Goal: Task Accomplishment & Management: Complete application form

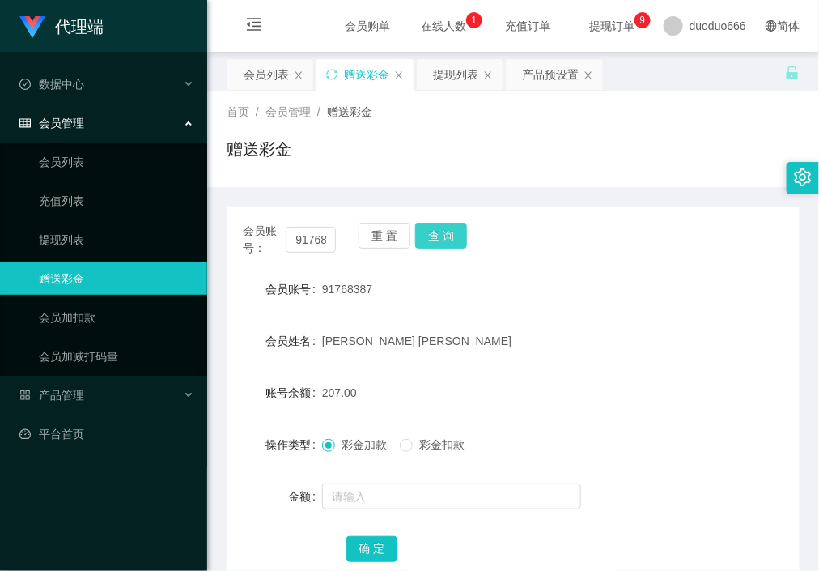
click at [436, 238] on button "查 询" at bounding box center [441, 236] width 52 height 26
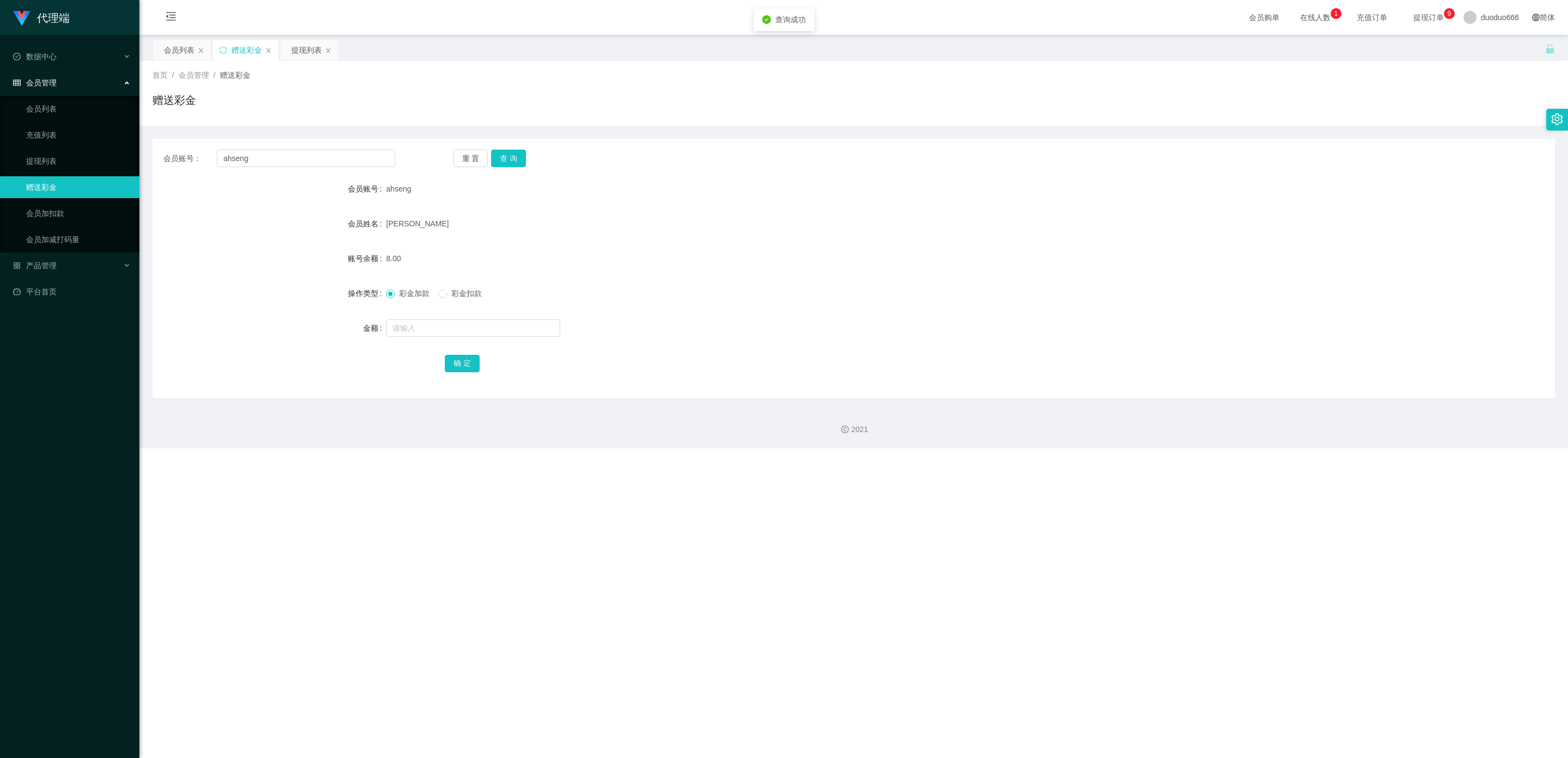
click at [414, 331] on input "text" at bounding box center [473, 328] width 174 height 17
type input "15"
click at [455, 364] on button "确 定" at bounding box center [463, 364] width 35 height 17
drag, startPoint x: 275, startPoint y: 160, endPoint x: 0, endPoint y: 146, distance: 275.4
click at [0, 146] on section "代理端 数据中心 会员管理 会员列表 充值列表 提现列表 赠送彩金 会员加扣款 会员加减打码量 产品管理 平台首页 保存配置 重置配置 整体风格设置 主题色 …" at bounding box center [784, 224] width 1568 height 448
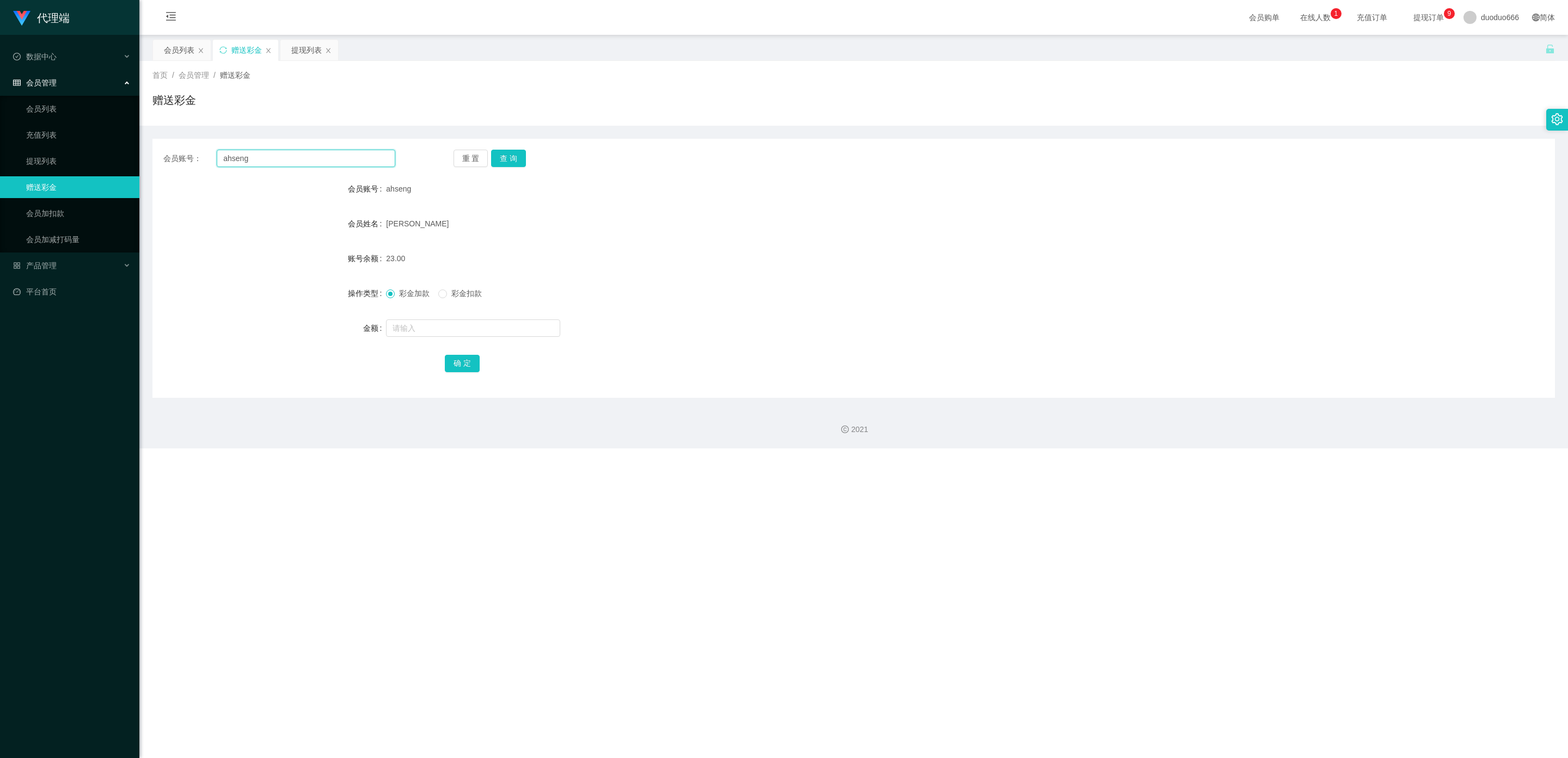
paste input "87560336"
type input "87560336"
drag, startPoint x: 510, startPoint y: 157, endPoint x: 500, endPoint y: 193, distance: 37.4
click at [510, 157] on button "查 询" at bounding box center [508, 159] width 35 height 17
click at [424, 332] on input "text" at bounding box center [473, 328] width 174 height 17
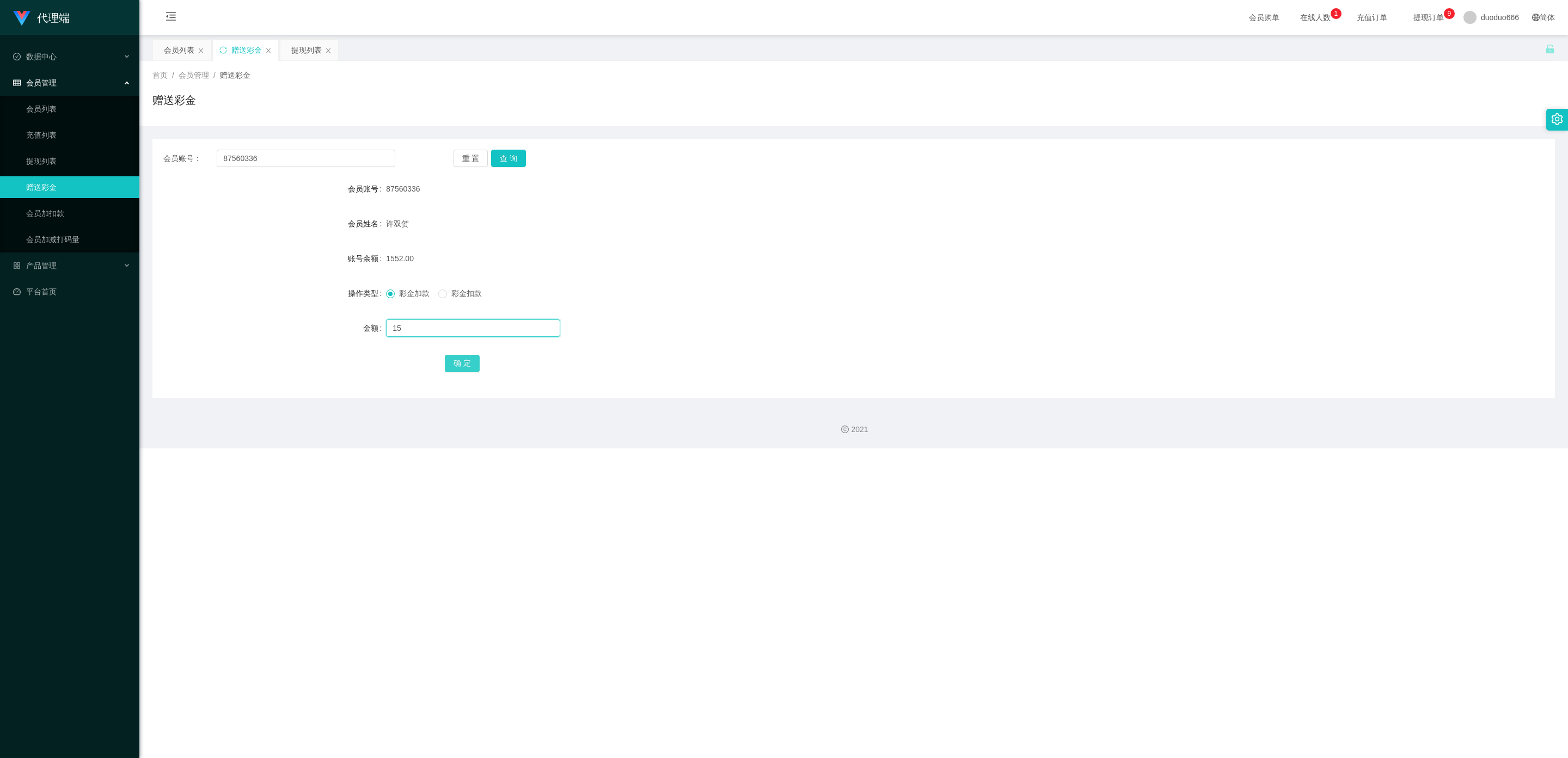
type input "15"
click at [459, 362] on button "确 定" at bounding box center [463, 364] width 35 height 17
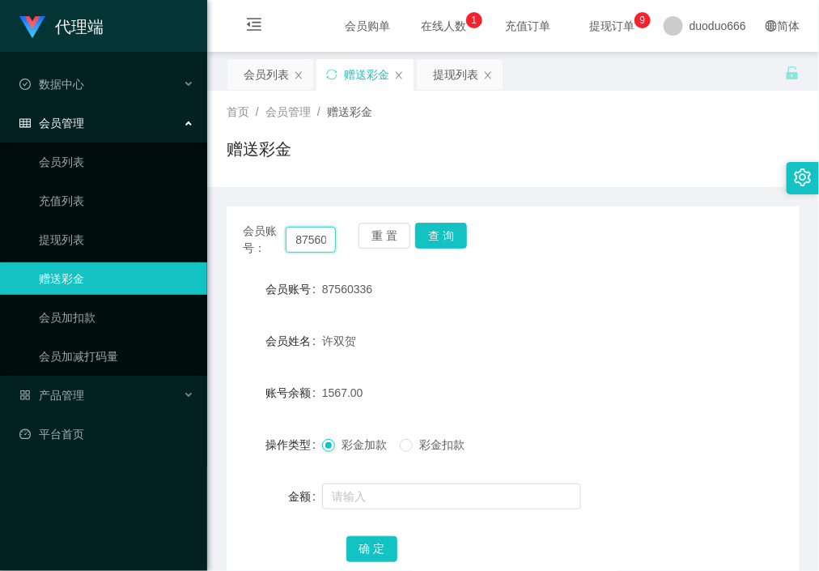
scroll to position [0, 20]
drag, startPoint x: 292, startPoint y: 236, endPoint x: 571, endPoint y: 295, distance: 285.4
click at [571, 295] on div "会员账号： 87560336 重 置 查 询 会员账号 87560336 会员姓名 许双贺 账号余额 1567.00 操作类型 彩金加款 彩金扣款 金额 确 定" at bounding box center [513, 403] width 573 height 394
paste input "ahseng"
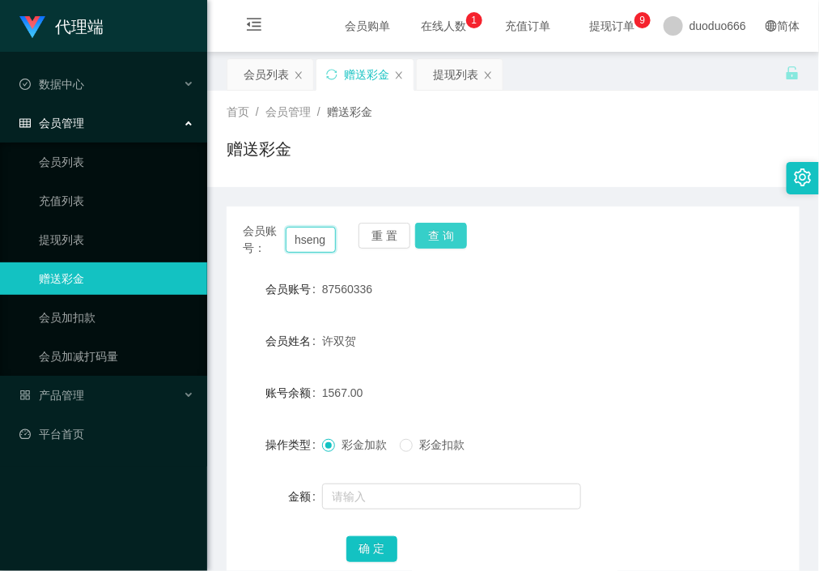
type input "ahseng"
click at [449, 236] on button "查 询" at bounding box center [441, 236] width 52 height 26
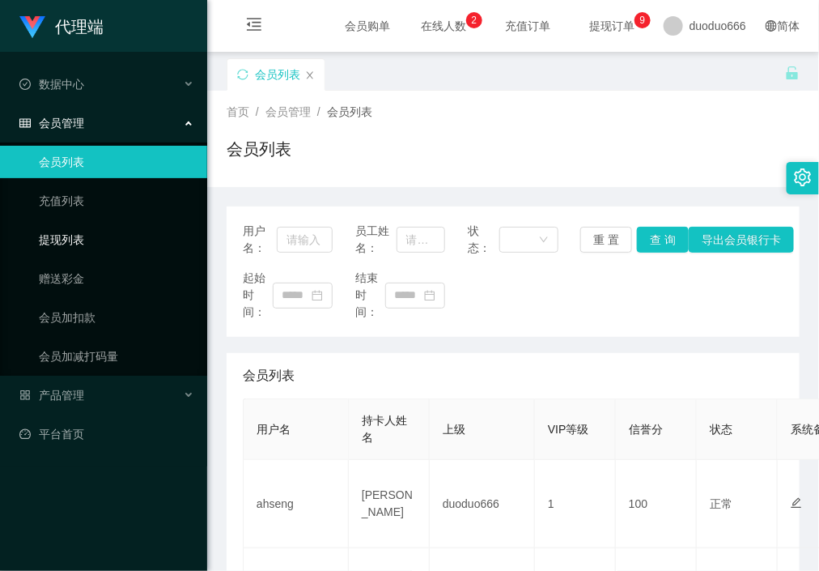
click at [86, 231] on link "提现列表" at bounding box center [116, 239] width 155 height 32
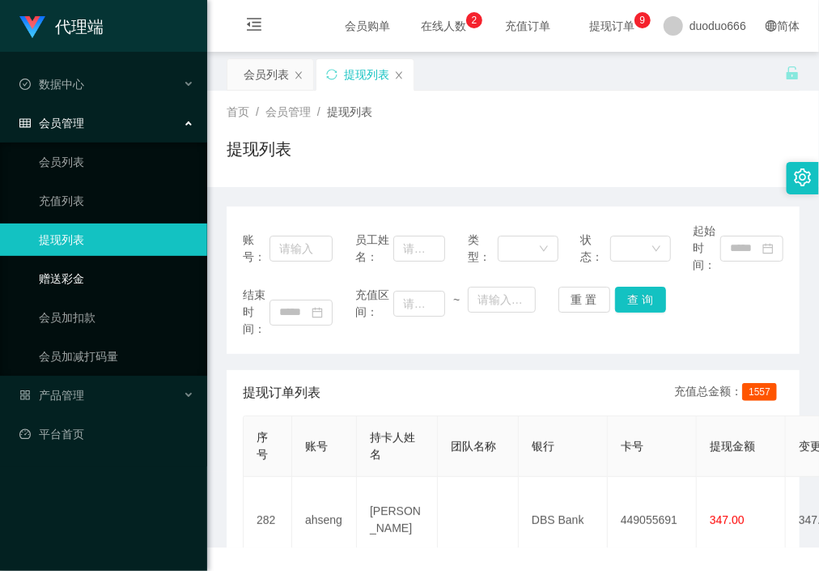
click at [92, 270] on link "赠送彩金" at bounding box center [116, 278] width 155 height 32
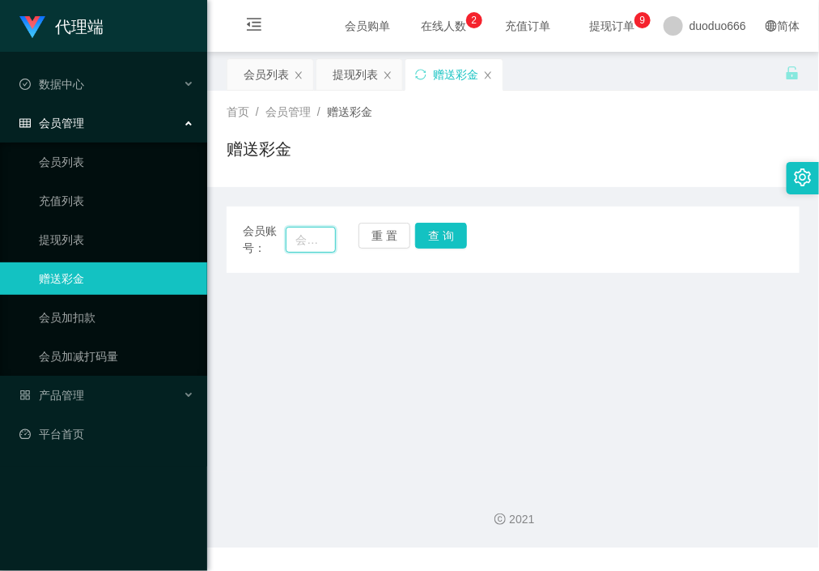
click at [307, 241] on input "text" at bounding box center [310, 240] width 49 height 26
paste input "87560336"
type input "87560336"
drag, startPoint x: 445, startPoint y: 232, endPoint x: 443, endPoint y: 244, distance: 12.3
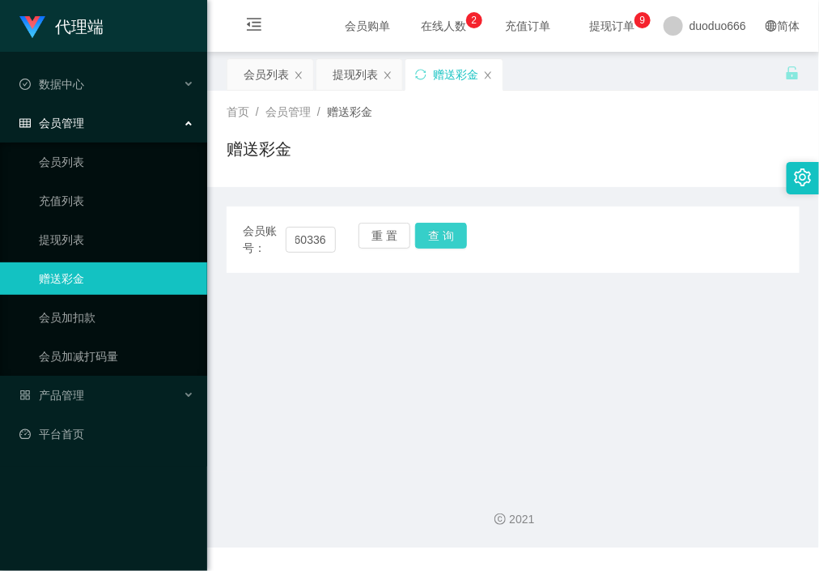
click at [443, 232] on button "查 询" at bounding box center [441, 236] width 52 height 26
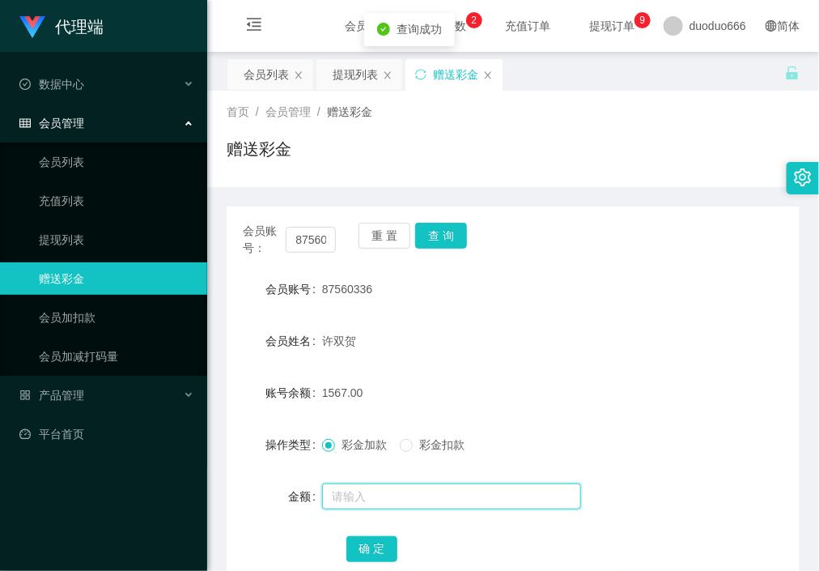
click at [399, 488] on input "text" at bounding box center [451, 496] width 259 height 26
type input "8"
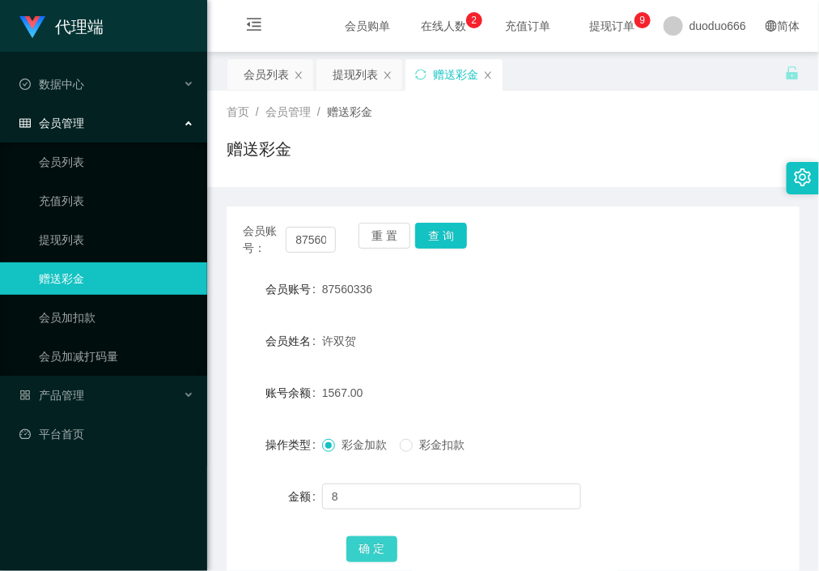
click at [369, 544] on button "确 定" at bounding box center [373, 549] width 52 height 26
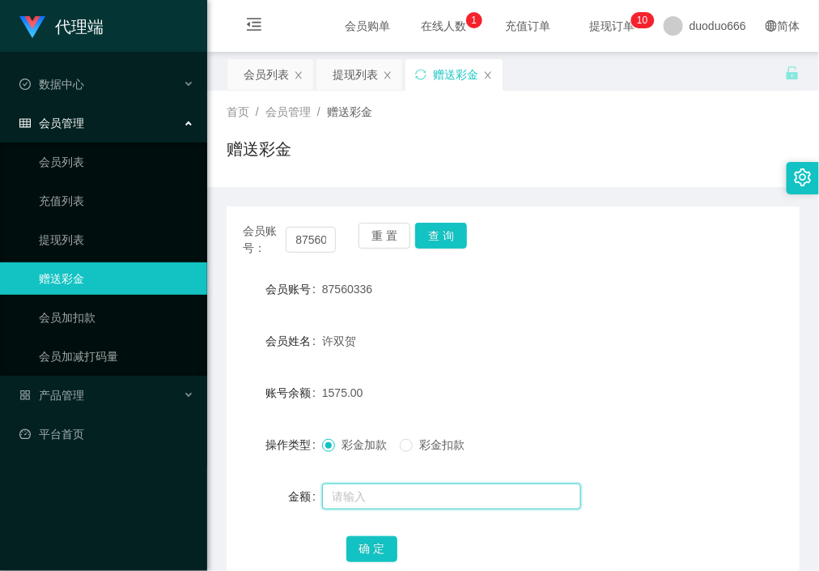
click at [409, 504] on input "text" at bounding box center [451, 496] width 259 height 26
type input "8"
click at [368, 538] on button "确 定" at bounding box center [373, 549] width 52 height 26
click at [679, 360] on form "会员账号 87560336 会员姓名 许双贺 账号余额 1583.00 操作类型 彩金加款 彩金扣款 金额 确 定" at bounding box center [513, 419] width 573 height 292
click at [406, 499] on input "text" at bounding box center [451, 496] width 259 height 26
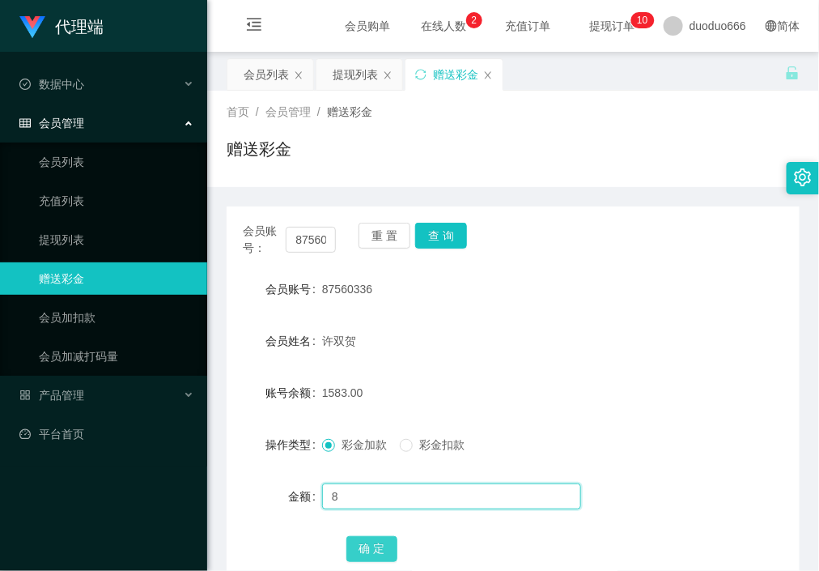
type input "8"
click at [382, 545] on button "确 定" at bounding box center [373, 549] width 52 height 26
drag, startPoint x: 625, startPoint y: 311, endPoint x: 595, endPoint y: 312, distance: 30.0
click at [623, 311] on form "会员账号 87560336 会员姓名 许双贺 账号余额 4591.00 操作类型 彩金加款 彩金扣款 金额 确 定" at bounding box center [513, 419] width 573 height 292
drag, startPoint x: 690, startPoint y: 382, endPoint x: 681, endPoint y: 385, distance: 9.2
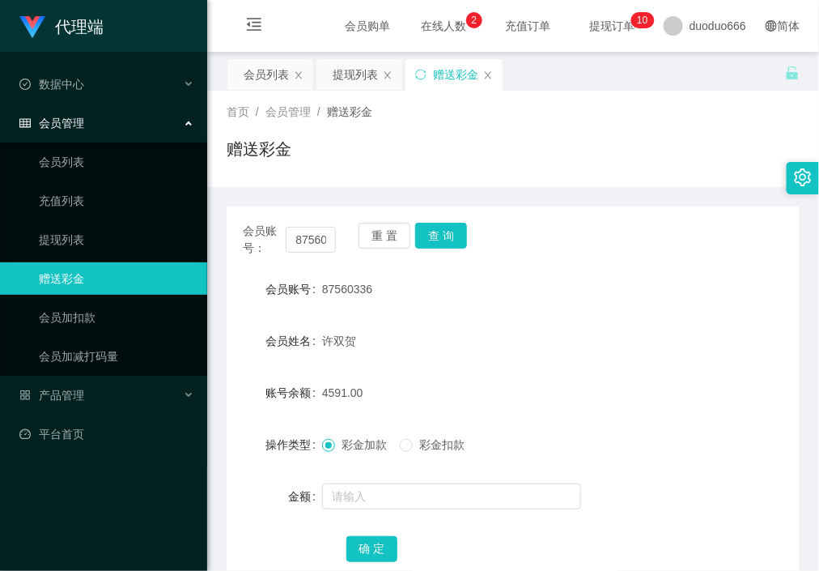
click at [681, 385] on div "账号余额 4591.00" at bounding box center [513, 393] width 573 height 32
click at [676, 270] on div "会员账号： 87560336 重 置 查 询 会员账号 87560336 会员姓名 许双贺 账号余额 4591.00 操作类型 彩金加款 彩金扣款 金额 确 定" at bounding box center [513, 403] width 573 height 394
click at [719, 283] on div "会员账号 87560336" at bounding box center [513, 289] width 573 height 32
click at [639, 336] on div "许双贺" at bounding box center [489, 341] width 334 height 32
drag, startPoint x: 392, startPoint y: 504, endPoint x: 403, endPoint y: 496, distance: 13.5
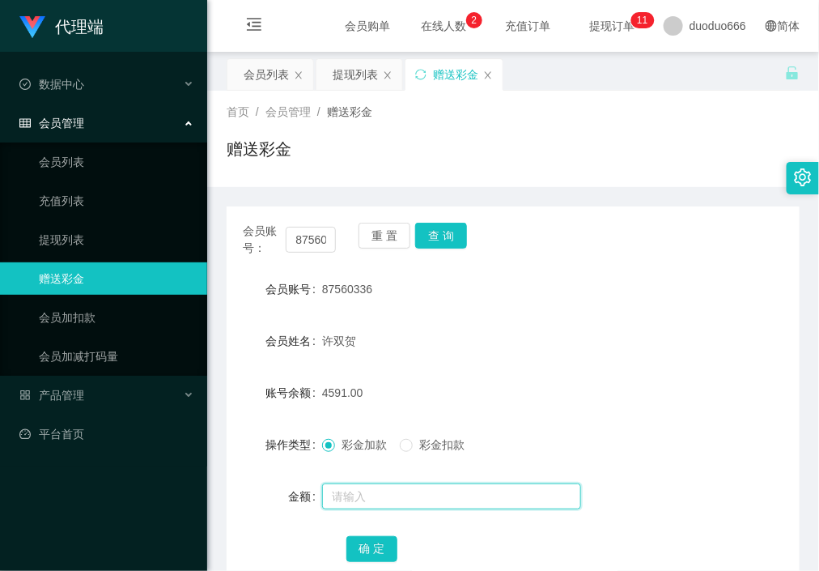
click at [396, 501] on input "text" at bounding box center [451, 496] width 259 height 26
type input "8"
click at [380, 554] on button "确 定" at bounding box center [373, 549] width 52 height 26
click at [572, 404] on div "4599.00" at bounding box center [489, 393] width 334 height 32
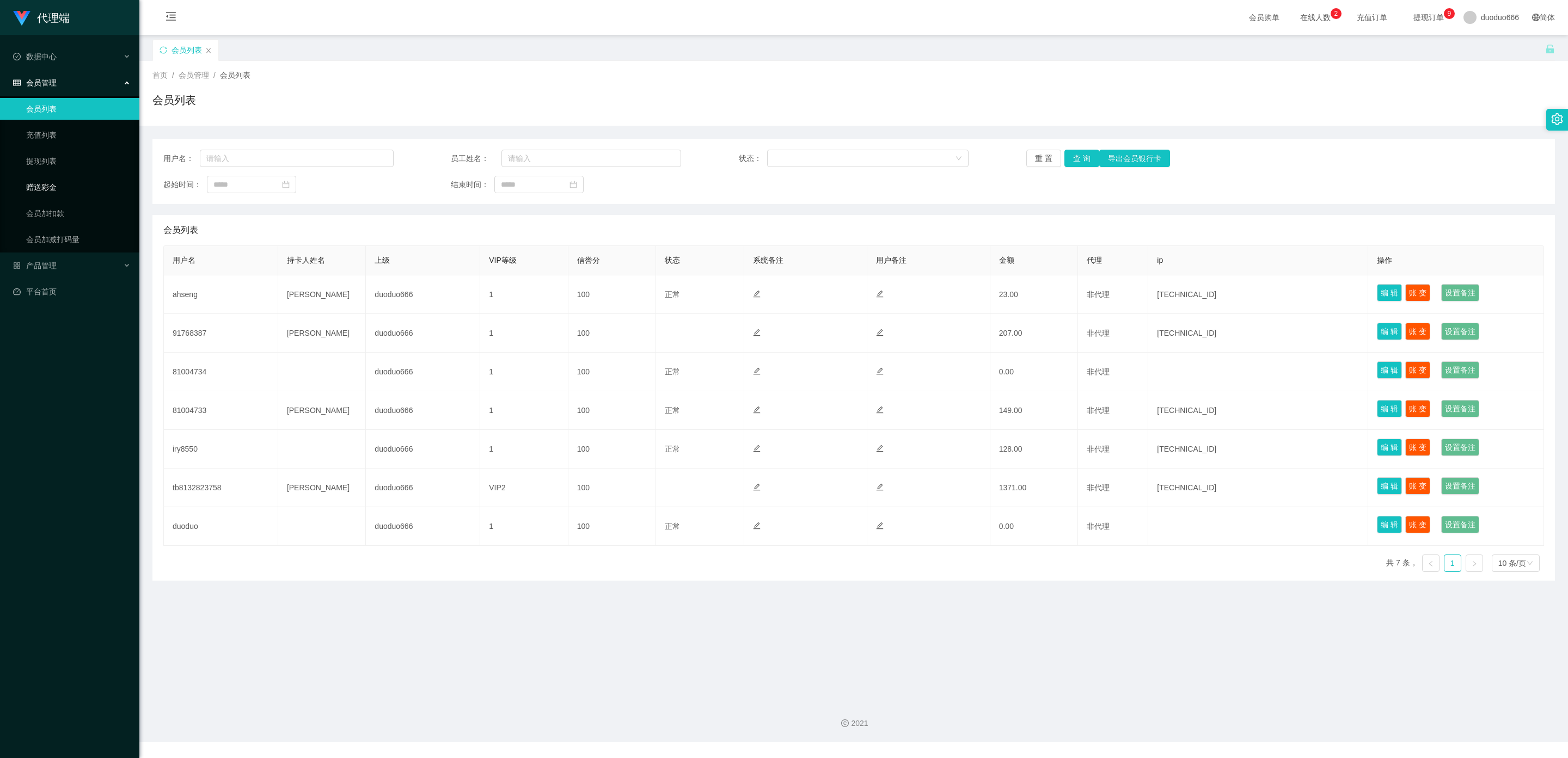
click at [67, 186] on link "赠送彩金" at bounding box center [78, 187] width 104 height 22
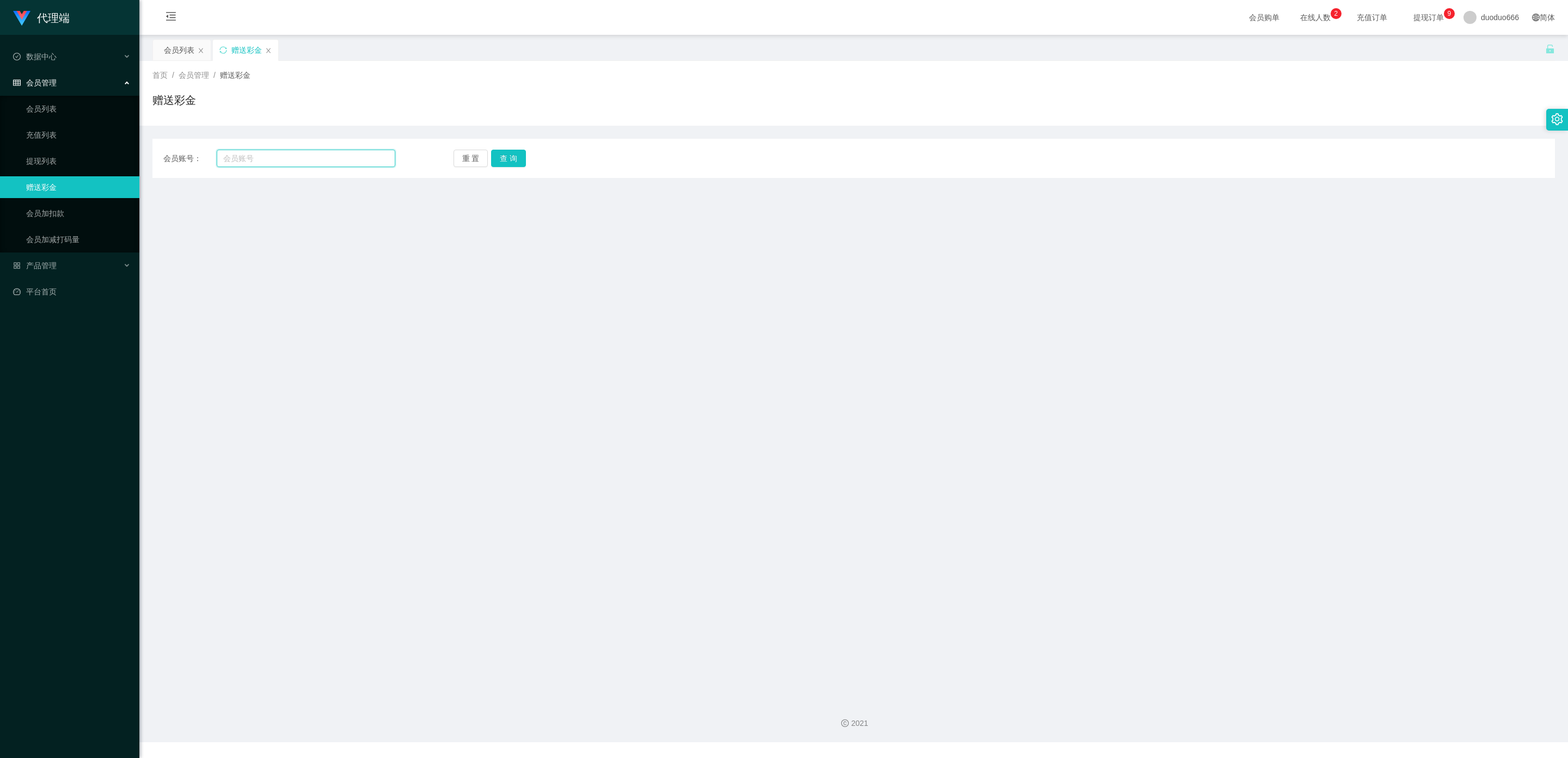
click at [262, 157] on input "text" at bounding box center [306, 159] width 179 height 17
paste input "94688087"
type input "94688087"
click at [510, 154] on button "查 询" at bounding box center [508, 159] width 35 height 17
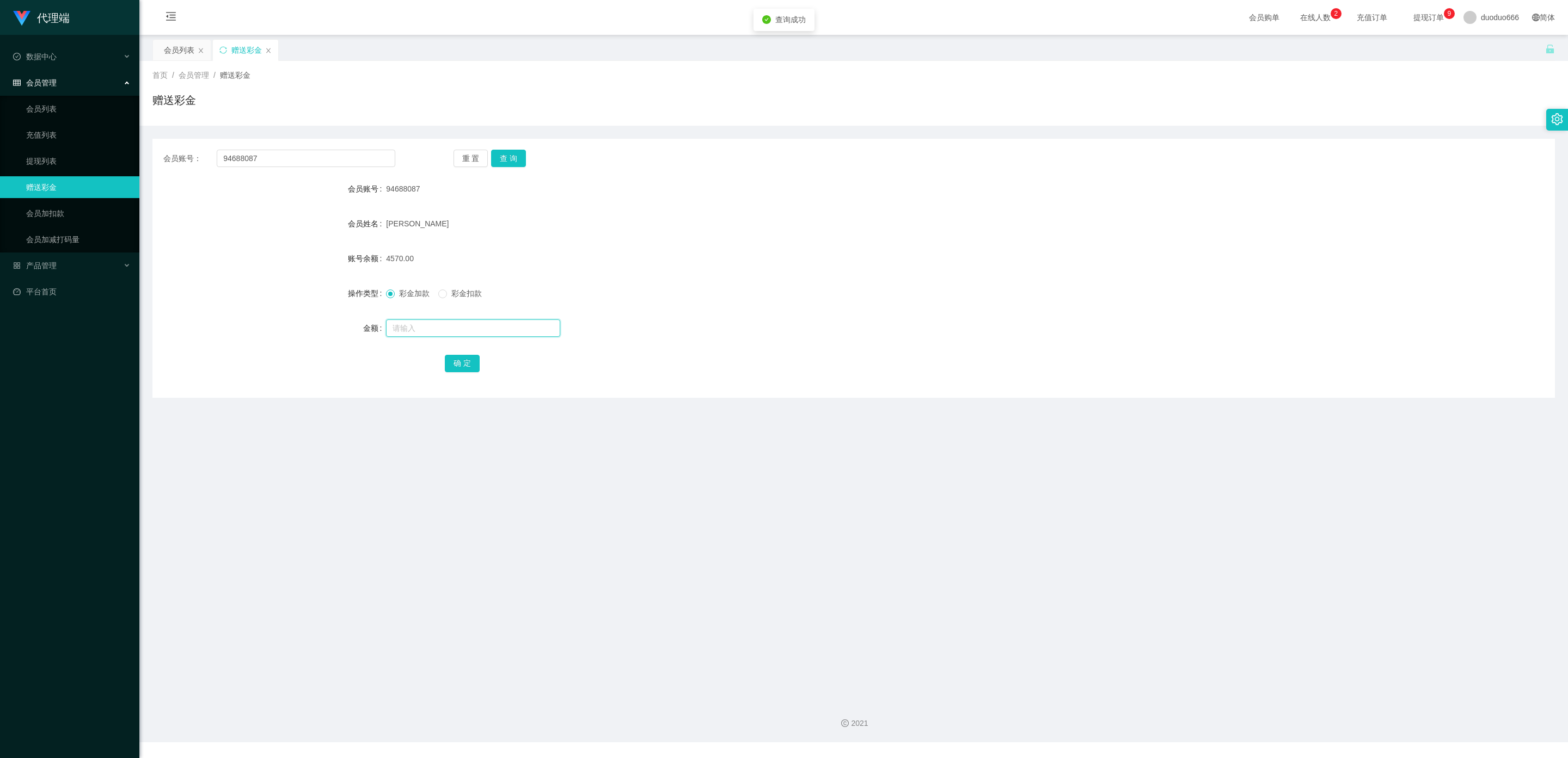
click at [459, 333] on input "text" at bounding box center [473, 328] width 174 height 17
type input "8"
click at [458, 365] on button "确 定" at bounding box center [463, 364] width 35 height 17
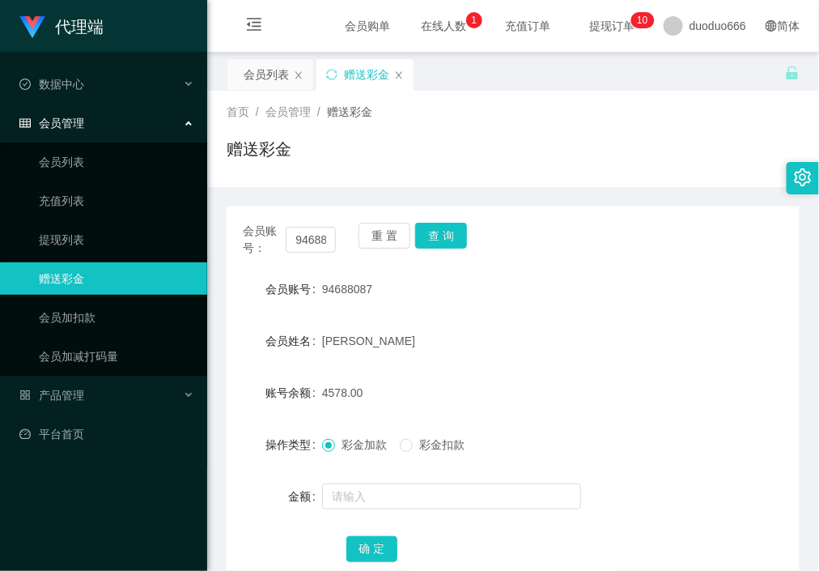
click at [632, 382] on div "4578.00" at bounding box center [489, 393] width 334 height 32
drag, startPoint x: 389, startPoint y: 486, endPoint x: 406, endPoint y: 487, distance: 16.2
click at [389, 487] on input "text" at bounding box center [451, 496] width 259 height 26
type input "8"
click at [375, 545] on button "确 定" at bounding box center [373, 549] width 52 height 26
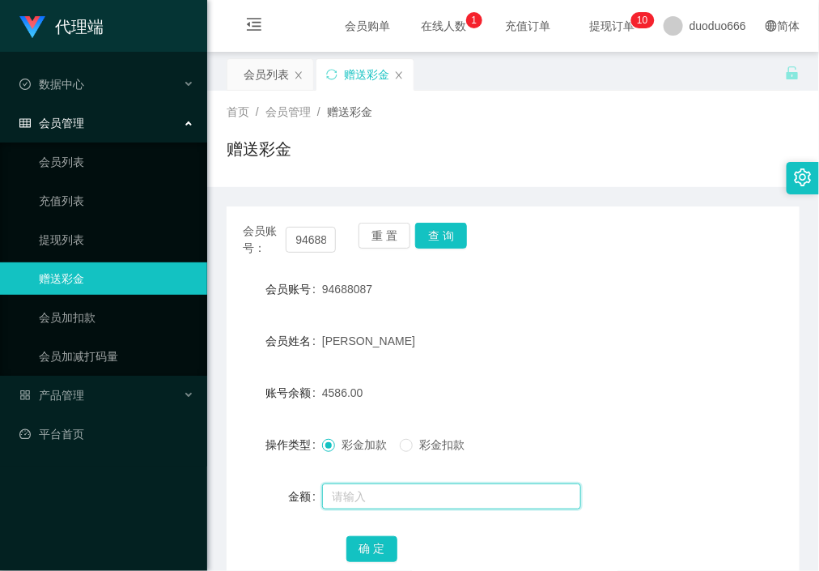
click at [418, 498] on input "text" at bounding box center [451, 496] width 259 height 26
type input "8"
click at [380, 552] on button "确 定" at bounding box center [373, 549] width 52 height 26
drag, startPoint x: 686, startPoint y: 379, endPoint x: 666, endPoint y: 372, distance: 21.5
click at [686, 379] on div "账号余额 4594.00" at bounding box center [513, 393] width 573 height 32
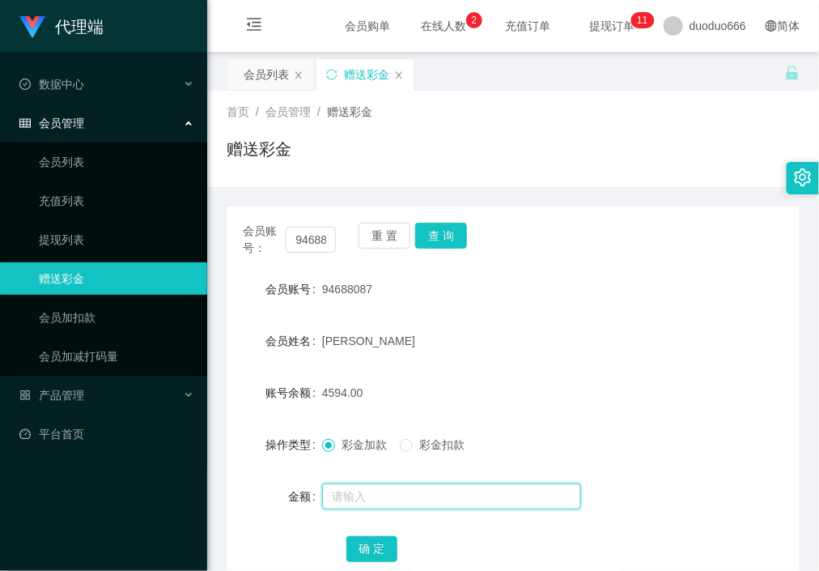
click at [381, 496] on input "text" at bounding box center [451, 496] width 259 height 26
type input "8"
click at [379, 549] on button "确 定" at bounding box center [373, 549] width 52 height 26
click at [365, 498] on input "text" at bounding box center [451, 496] width 259 height 26
type input "8"
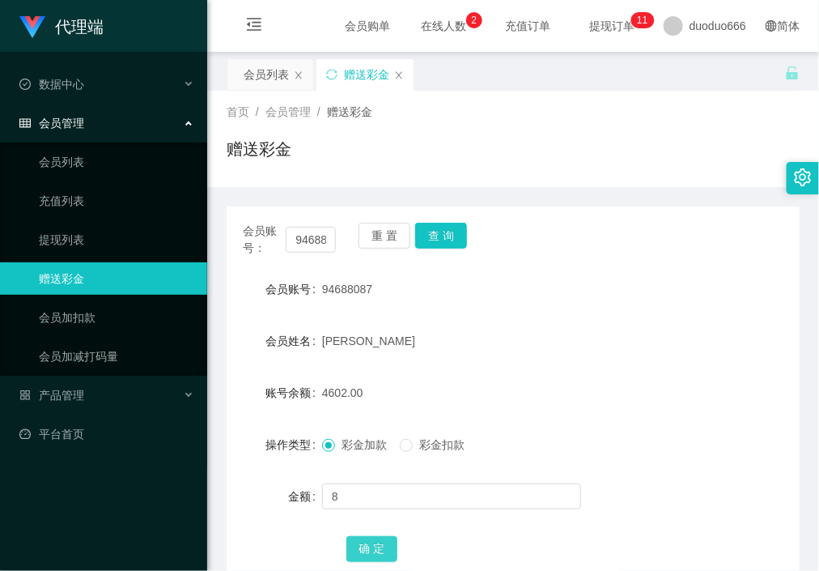
click at [372, 554] on button "确 定" at bounding box center [373, 549] width 52 height 26
click at [637, 404] on div "4610.00" at bounding box center [489, 393] width 334 height 32
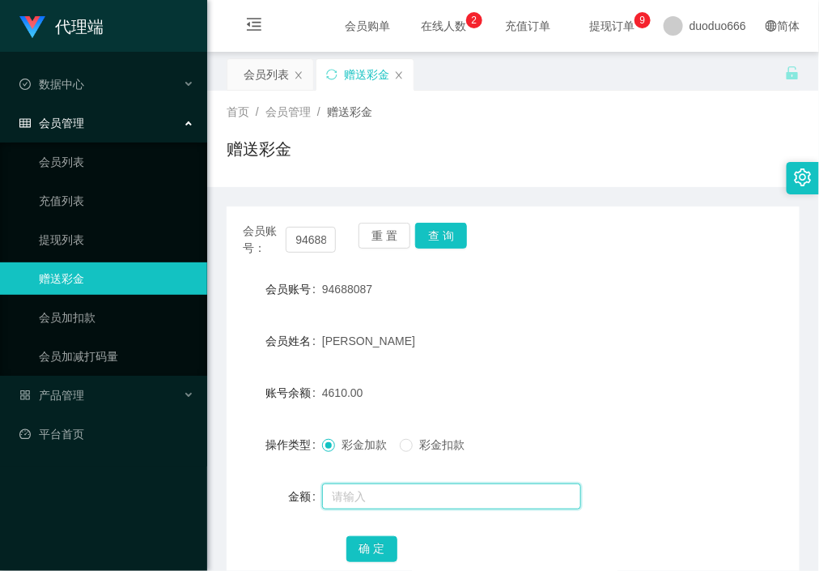
click at [377, 498] on input "text" at bounding box center [451, 496] width 259 height 26
type input "8"
click at [381, 545] on button "确 定" at bounding box center [373, 549] width 52 height 26
drag, startPoint x: 637, startPoint y: 321, endPoint x: 598, endPoint y: 311, distance: 40.1
click at [637, 321] on form "会员账号 94688087 会员姓名 Chew yong jie 账号余额 4618.00 操作类型 彩金加款 彩金扣款 金额 确 定" at bounding box center [513, 419] width 573 height 292
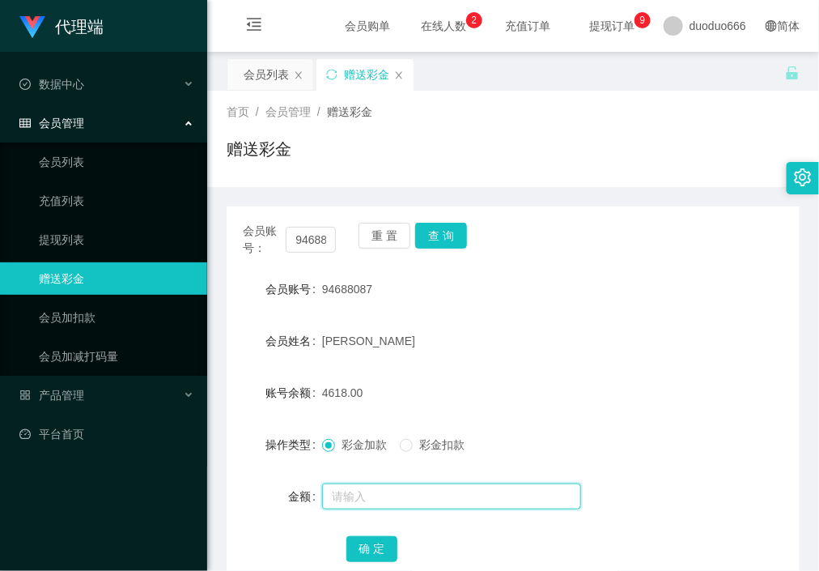
click at [399, 498] on input "text" at bounding box center [451, 496] width 259 height 26
type input "8"
click at [384, 557] on button "确 定" at bounding box center [373, 549] width 52 height 26
click at [690, 313] on form "会员账号 94688087 会员姓名 Chew yong jie 账号余额 4626.00 操作类型 彩金加款 彩金扣款 金额 确 定" at bounding box center [513, 419] width 573 height 292
click at [413, 493] on input "text" at bounding box center [451, 496] width 259 height 26
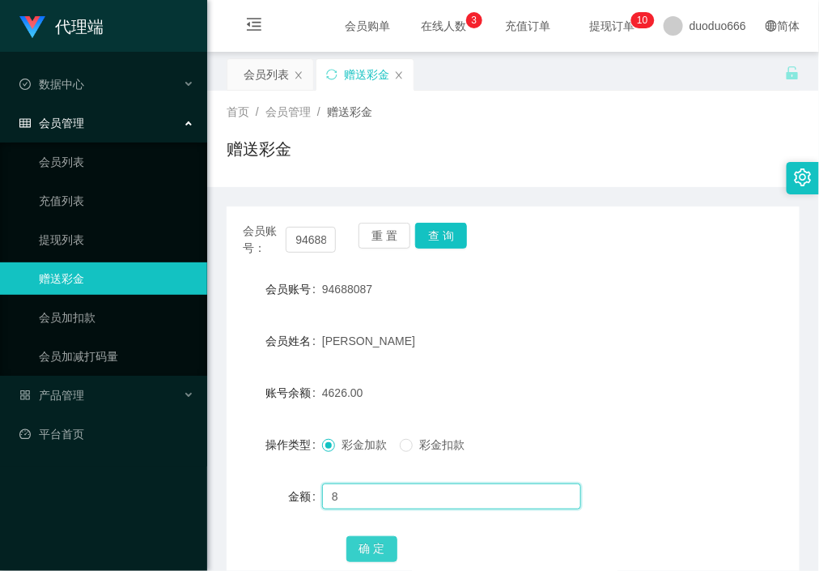
type input "8"
click at [380, 551] on button "确 定" at bounding box center [373, 549] width 52 height 26
click at [634, 403] on div "4634.00" at bounding box center [489, 393] width 334 height 32
click at [416, 492] on input "text" at bounding box center [451, 496] width 259 height 26
type input "8"
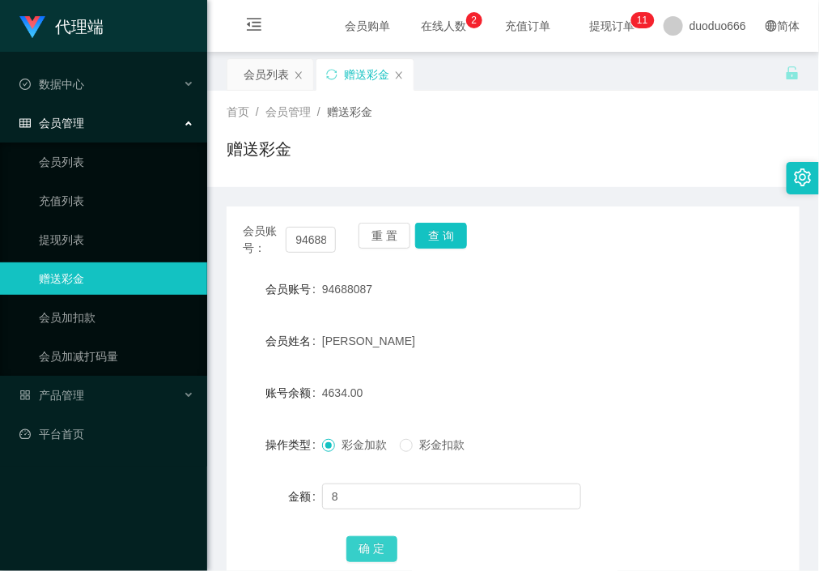
click at [375, 545] on button "确 定" at bounding box center [373, 549] width 52 height 26
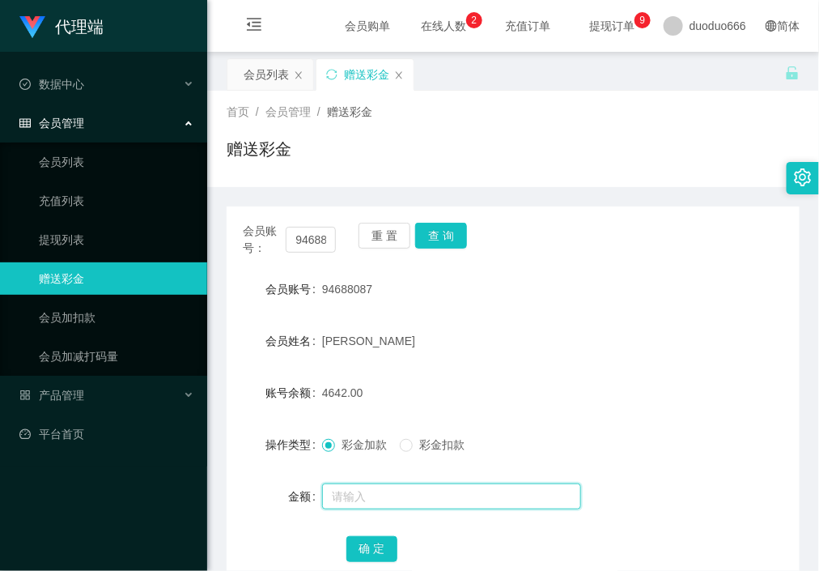
click at [392, 501] on input "text" at bounding box center [451, 496] width 259 height 26
type input "8"
click at [382, 545] on button "确 定" at bounding box center [373, 549] width 52 height 26
drag, startPoint x: 530, startPoint y: 369, endPoint x: 516, endPoint y: 367, distance: 14.8
click at [530, 369] on form "会员账号 94688087 会员姓名 Chew yong jie 账号余额 11660.00 操作类型 彩金加款 彩金扣款 金额 确 定" at bounding box center [513, 419] width 573 height 292
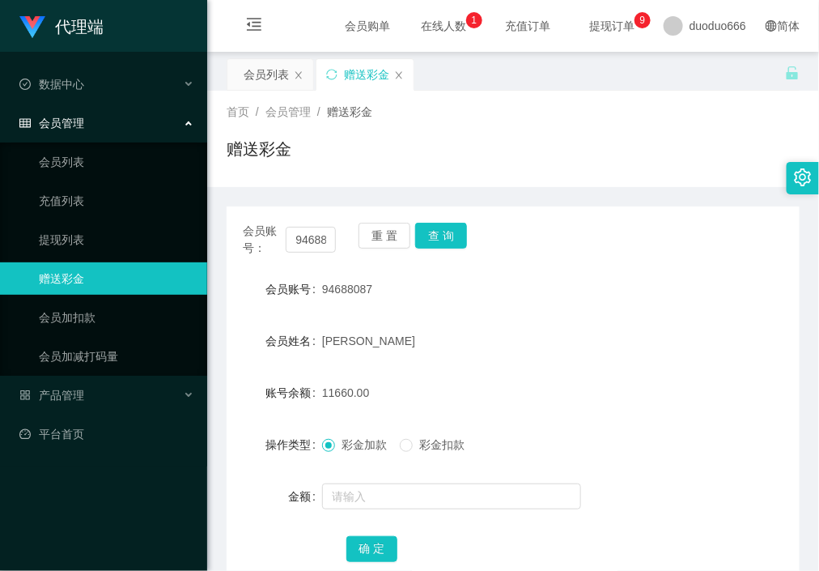
drag, startPoint x: 613, startPoint y: 362, endPoint x: 547, endPoint y: 313, distance: 82.3
click at [602, 351] on form "会员账号 94688087 会员姓名 Chew yong jie 账号余额 11660.00 操作类型 彩金加款 彩金扣款 金额 确 定" at bounding box center [513, 419] width 573 height 292
click at [589, 403] on div "11660.00" at bounding box center [489, 393] width 334 height 32
click at [645, 466] on form "会员账号 94688087 会员姓名 Chew yong jie 账号余额 11660.00 操作类型 彩金加款 彩金扣款 金额 确 定" at bounding box center [513, 419] width 573 height 292
click at [357, 510] on div at bounding box center [489, 496] width 334 height 32
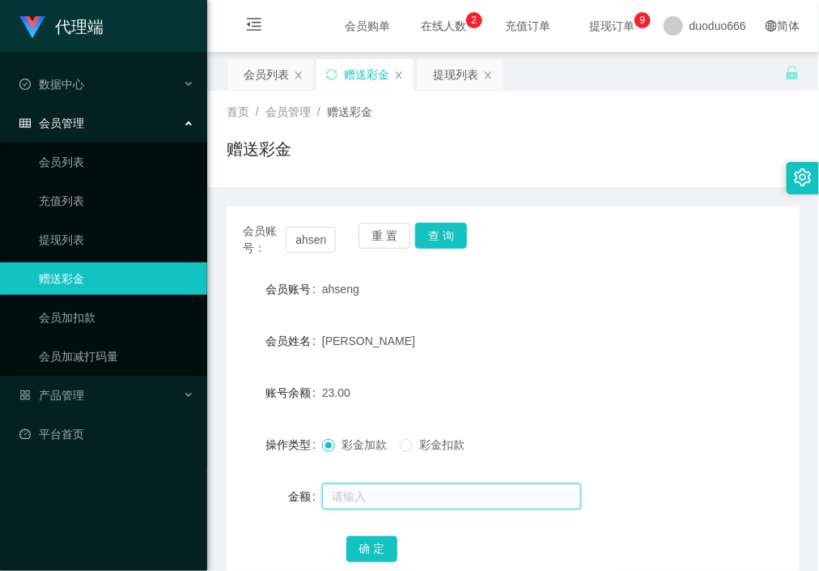
click at [372, 499] on input "text" at bounding box center [451, 496] width 259 height 26
type input "40"
click at [369, 547] on button "确 定" at bounding box center [373, 549] width 52 height 26
click at [602, 338] on div "Tay hock seng" at bounding box center [489, 341] width 334 height 32
click at [557, 391] on div "63.00" at bounding box center [489, 393] width 334 height 32
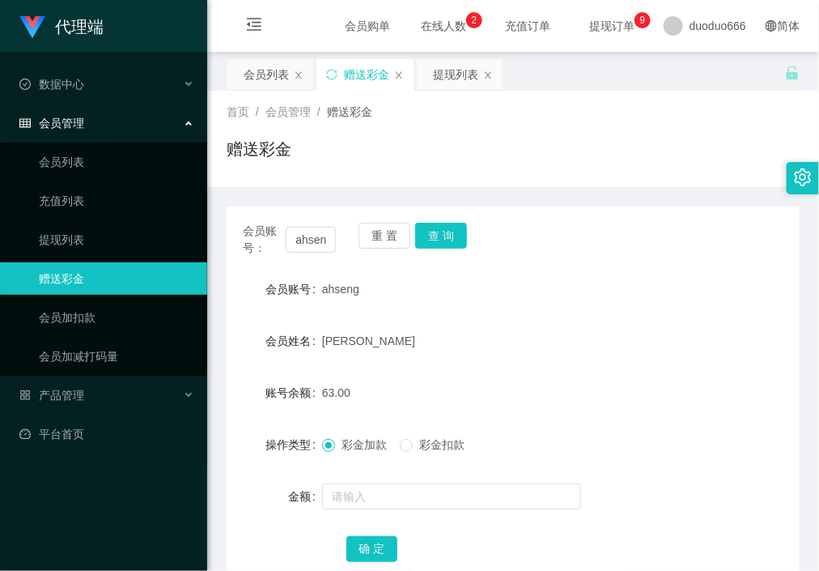
click at [690, 338] on div "会员姓名 Tay hock seng" at bounding box center [513, 341] width 573 height 32
click at [642, 355] on div "[PERSON_NAME]" at bounding box center [489, 341] width 334 height 32
drag, startPoint x: 669, startPoint y: 296, endPoint x: 659, endPoint y: 204, distance: 92.8
click at [671, 292] on div "会员账号 ahseng" at bounding box center [513, 289] width 573 height 32
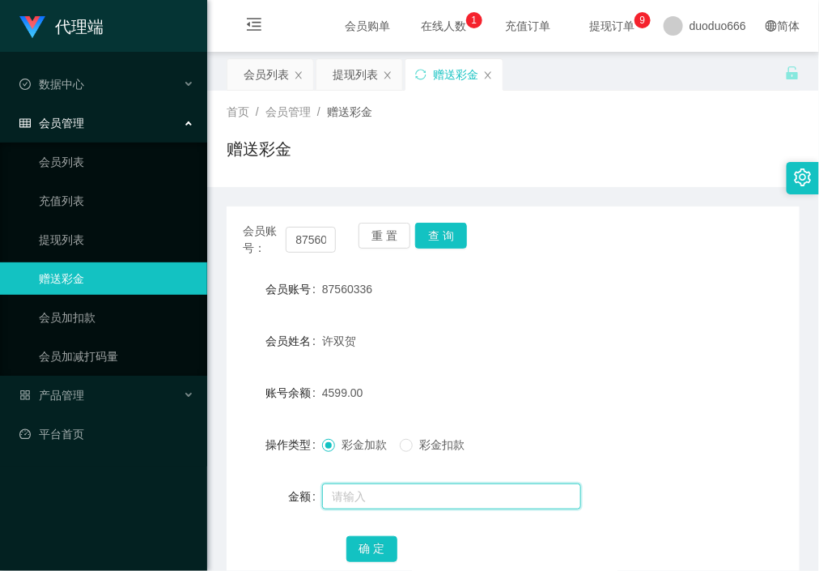
drag, startPoint x: 394, startPoint y: 493, endPoint x: 513, endPoint y: 496, distance: 119.1
click at [394, 496] on input "text" at bounding box center [451, 496] width 259 height 26
type input "8"
click at [374, 545] on button "确 定" at bounding box center [373, 549] width 52 height 26
click at [593, 363] on form "会员账号 87560336 会员姓名 [PERSON_NAME] 账号余额 4607.00 操作类型 彩金加款 彩金扣款 金额 确 定" at bounding box center [513, 419] width 573 height 292
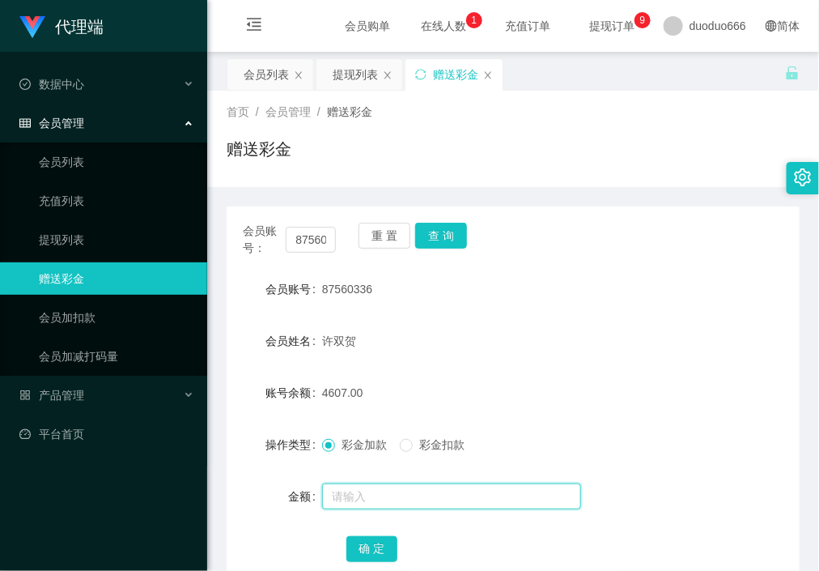
click at [380, 491] on input "text" at bounding box center [451, 496] width 259 height 26
type input "8"
drag, startPoint x: 368, startPoint y: 542, endPoint x: 381, endPoint y: 537, distance: 14.6
click at [369, 543] on button "确 定" at bounding box center [373, 549] width 52 height 26
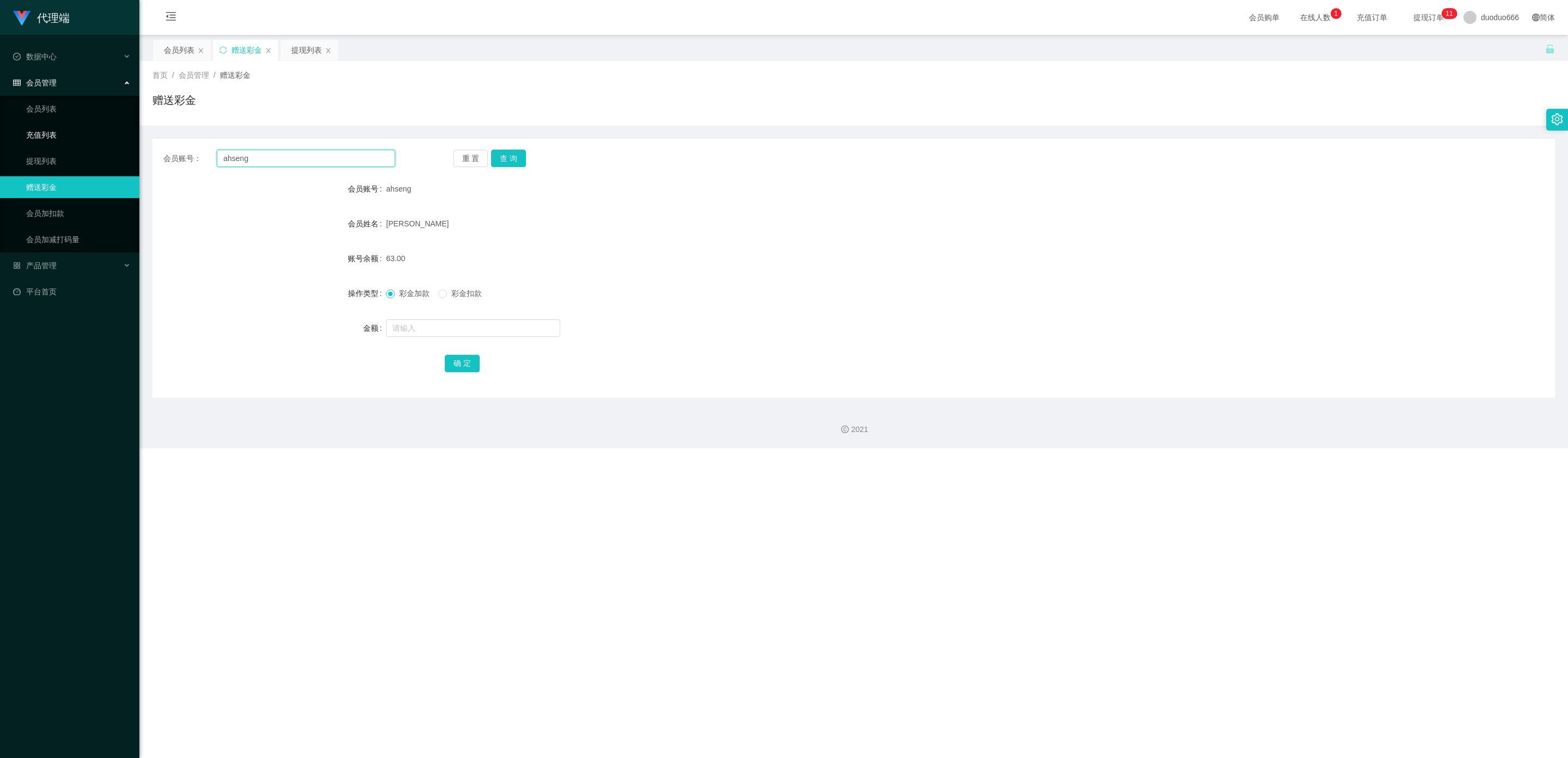
drag, startPoint x: 268, startPoint y: 161, endPoint x: 80, endPoint y: 140, distance: 189.2
click at [82, 141] on section "代理端 数据中心 会员管理 会员列表 充值列表 提现列表 赠送彩金 会员加扣款 会员加减打码量 产品管理 平台首页 保存配置 重置配置 整体风格设置 主题色 …" at bounding box center [784, 224] width 1568 height 448
paste input "6597989281"
type input "6597989281"
click at [511, 153] on button "查 询" at bounding box center [508, 159] width 35 height 17
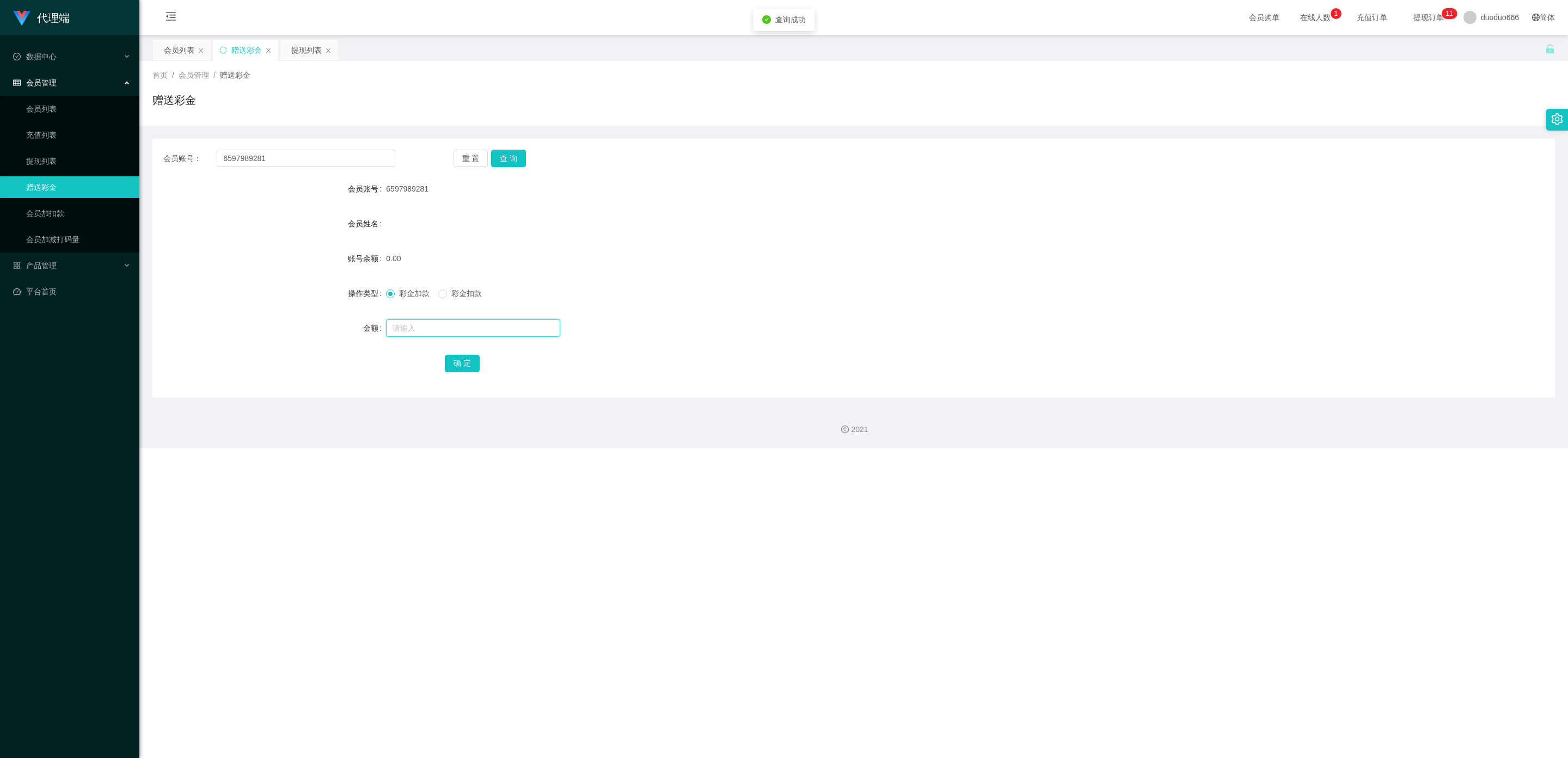
click at [420, 331] on input "text" at bounding box center [473, 328] width 174 height 17
type input "88"
click at [463, 362] on button "确 定" at bounding box center [463, 364] width 35 height 17
drag, startPoint x: 65, startPoint y: 263, endPoint x: 74, endPoint y: 263, distance: 9.0
click at [67, 263] on div "产品管理" at bounding box center [69, 265] width 139 height 22
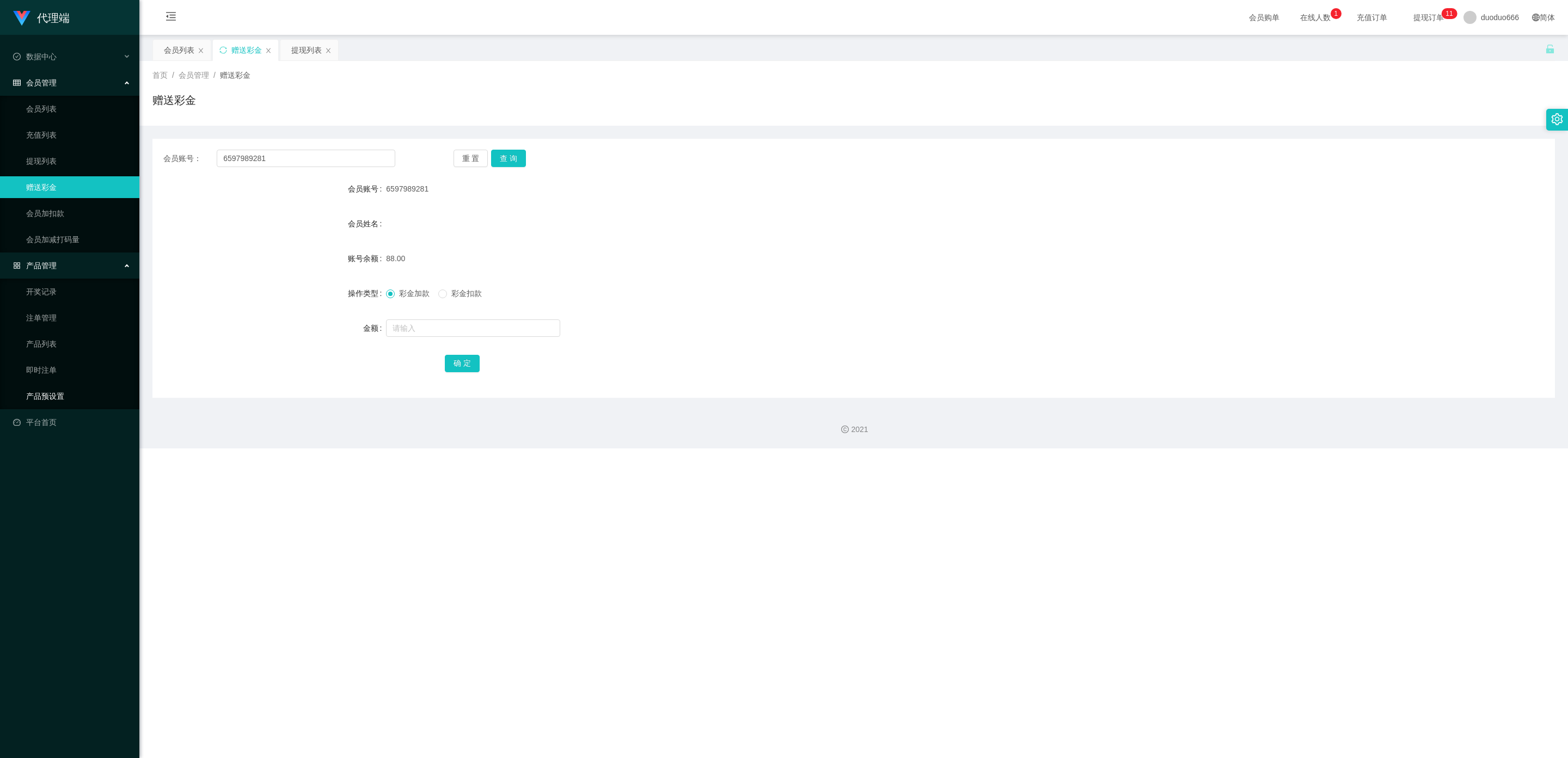
click at [61, 392] on link "产品预设置" at bounding box center [78, 396] width 104 height 22
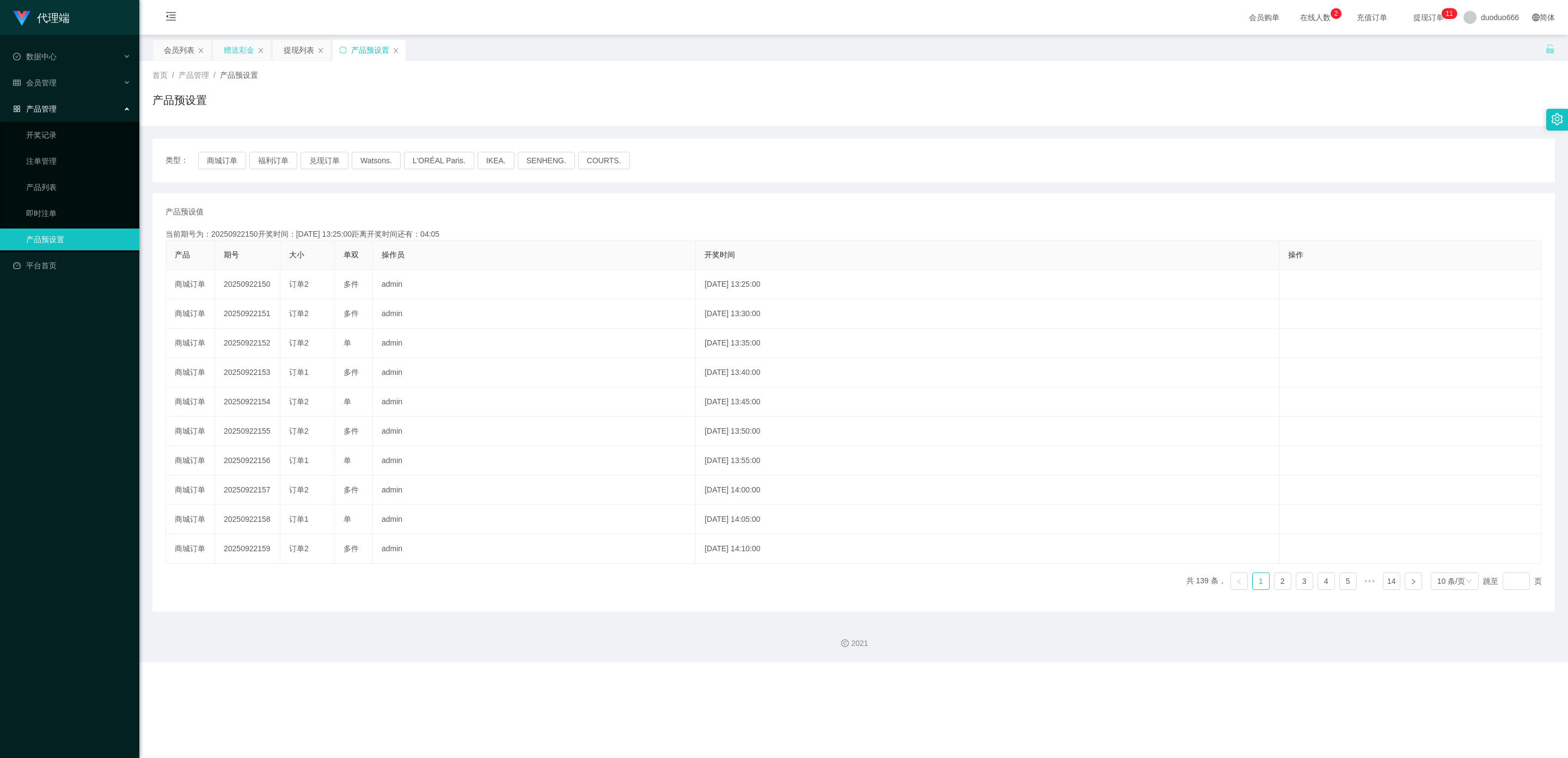
click at [242, 46] on div "赠送彩金" at bounding box center [239, 50] width 30 height 21
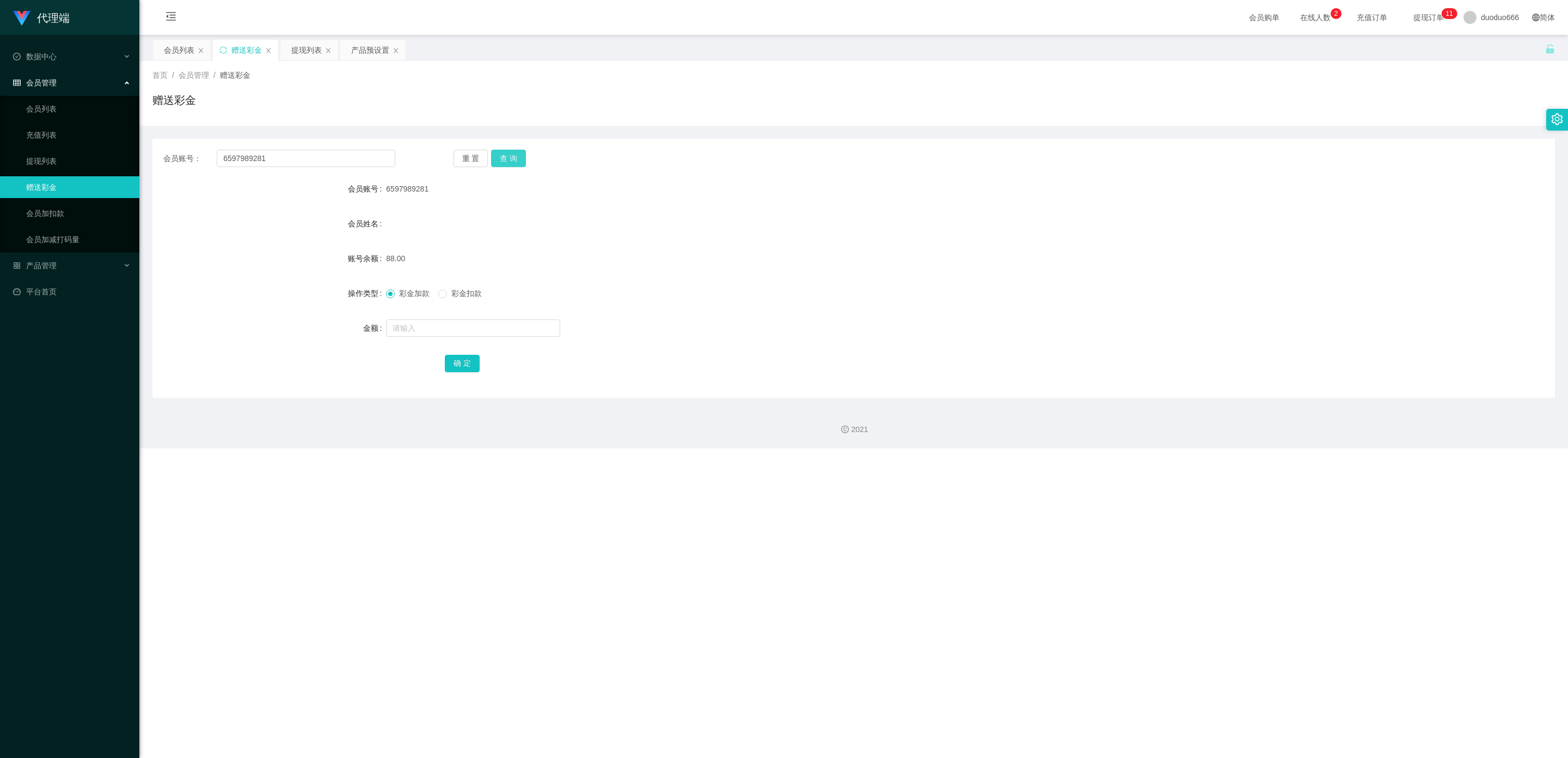
click at [512, 155] on button "查 询" at bounding box center [508, 159] width 35 height 17
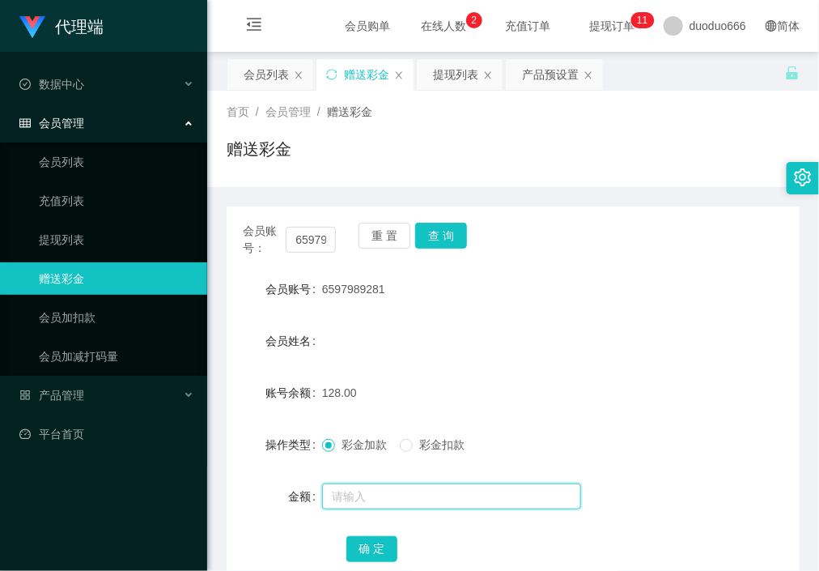
click at [360, 496] on input "text" at bounding box center [451, 496] width 259 height 26
click at [372, 494] on input "40" at bounding box center [451, 496] width 259 height 26
type input "45"
click at [360, 549] on button "确 定" at bounding box center [373, 549] width 52 height 26
click at [642, 340] on div "会员姓名" at bounding box center [513, 341] width 573 height 32
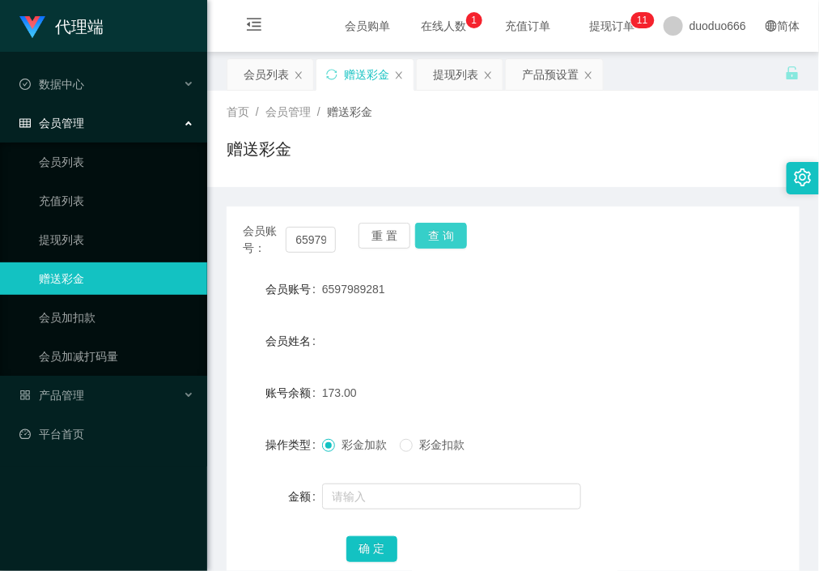
click at [447, 228] on button "查 询" at bounding box center [441, 236] width 52 height 26
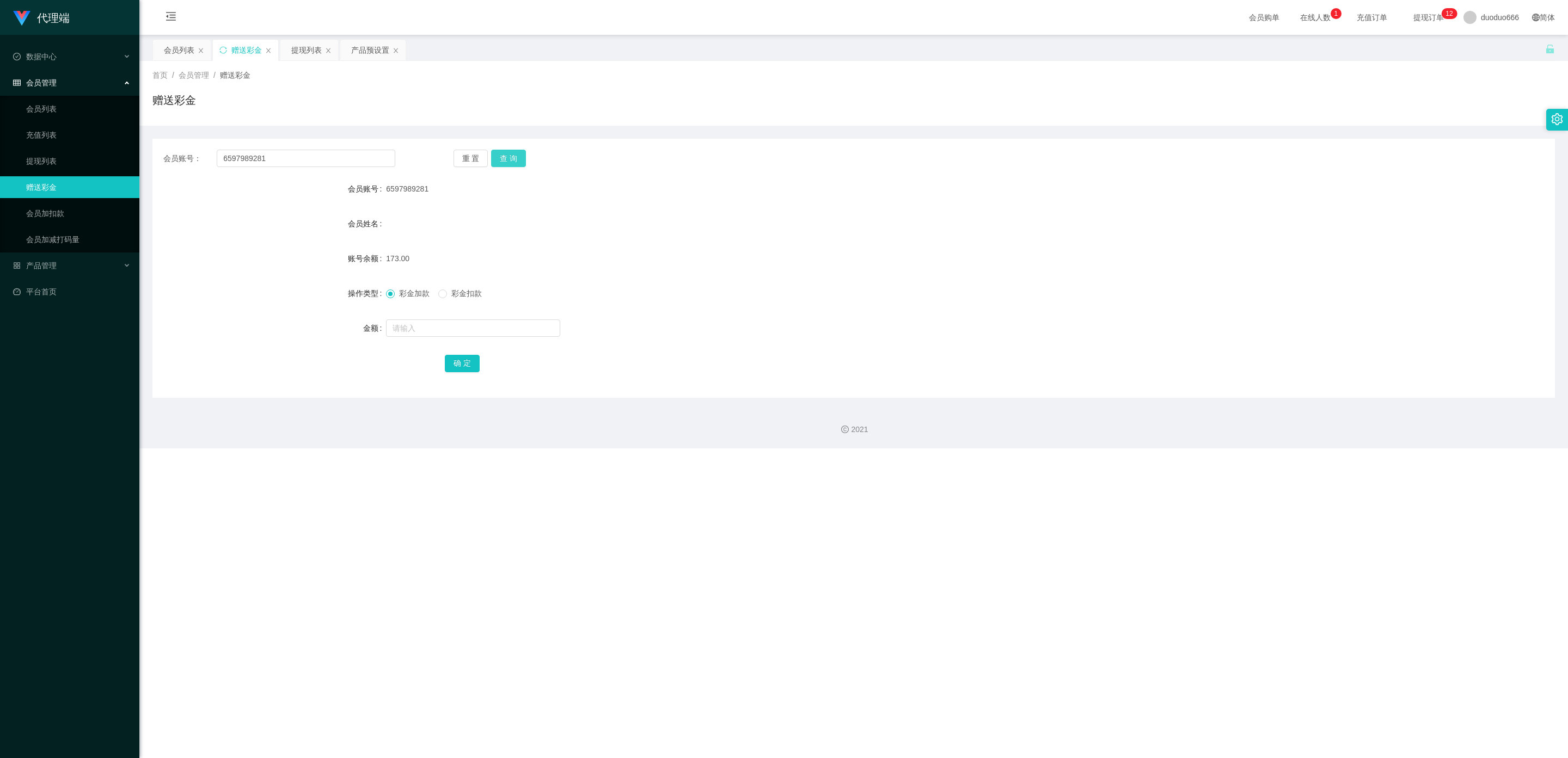
click at [512, 156] on button "查 询" at bounding box center [508, 159] width 35 height 17
click at [303, 46] on div "提现列表" at bounding box center [306, 50] width 30 height 21
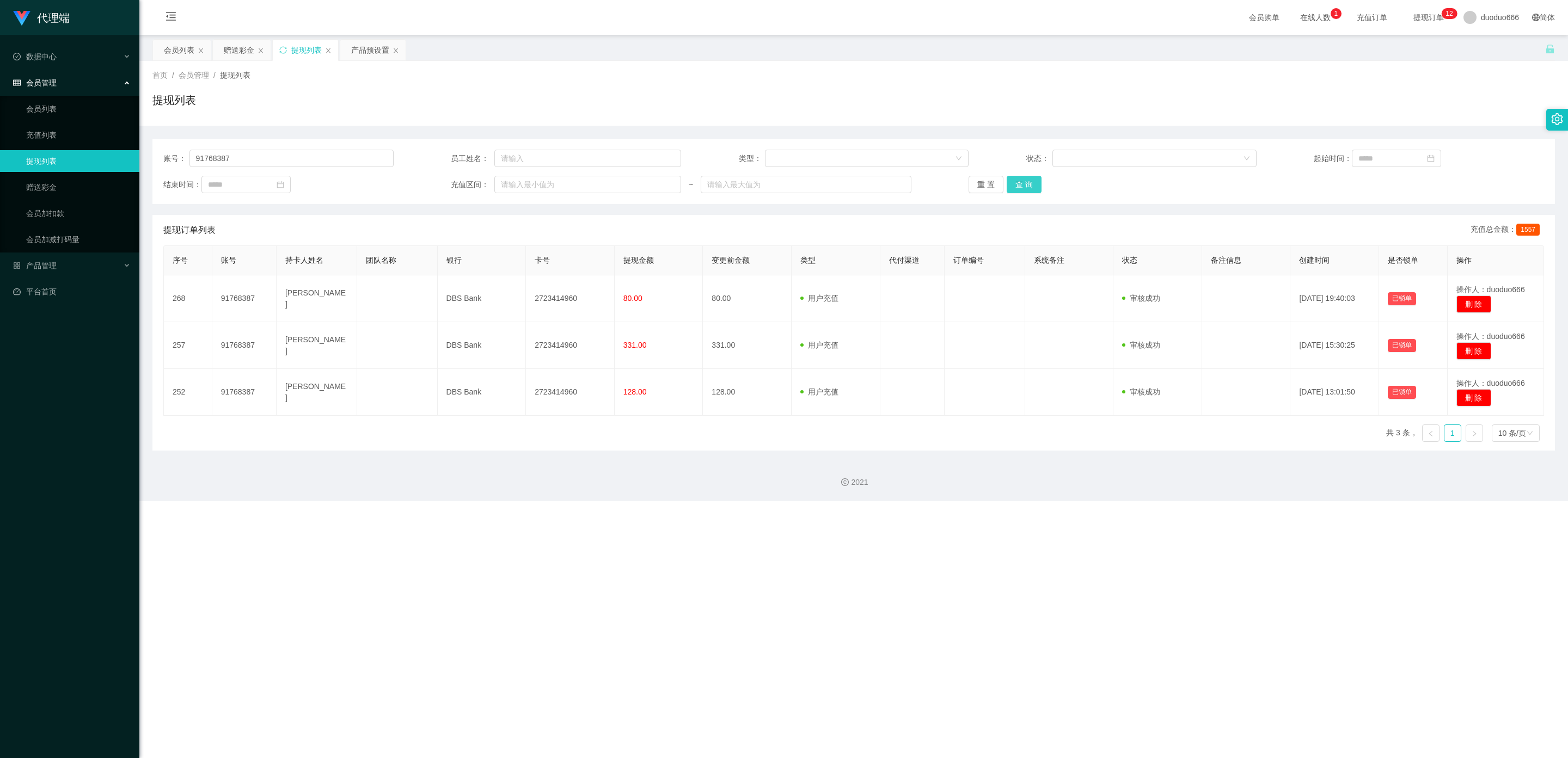
click at [1023, 183] on button "查 询" at bounding box center [1024, 185] width 35 height 17
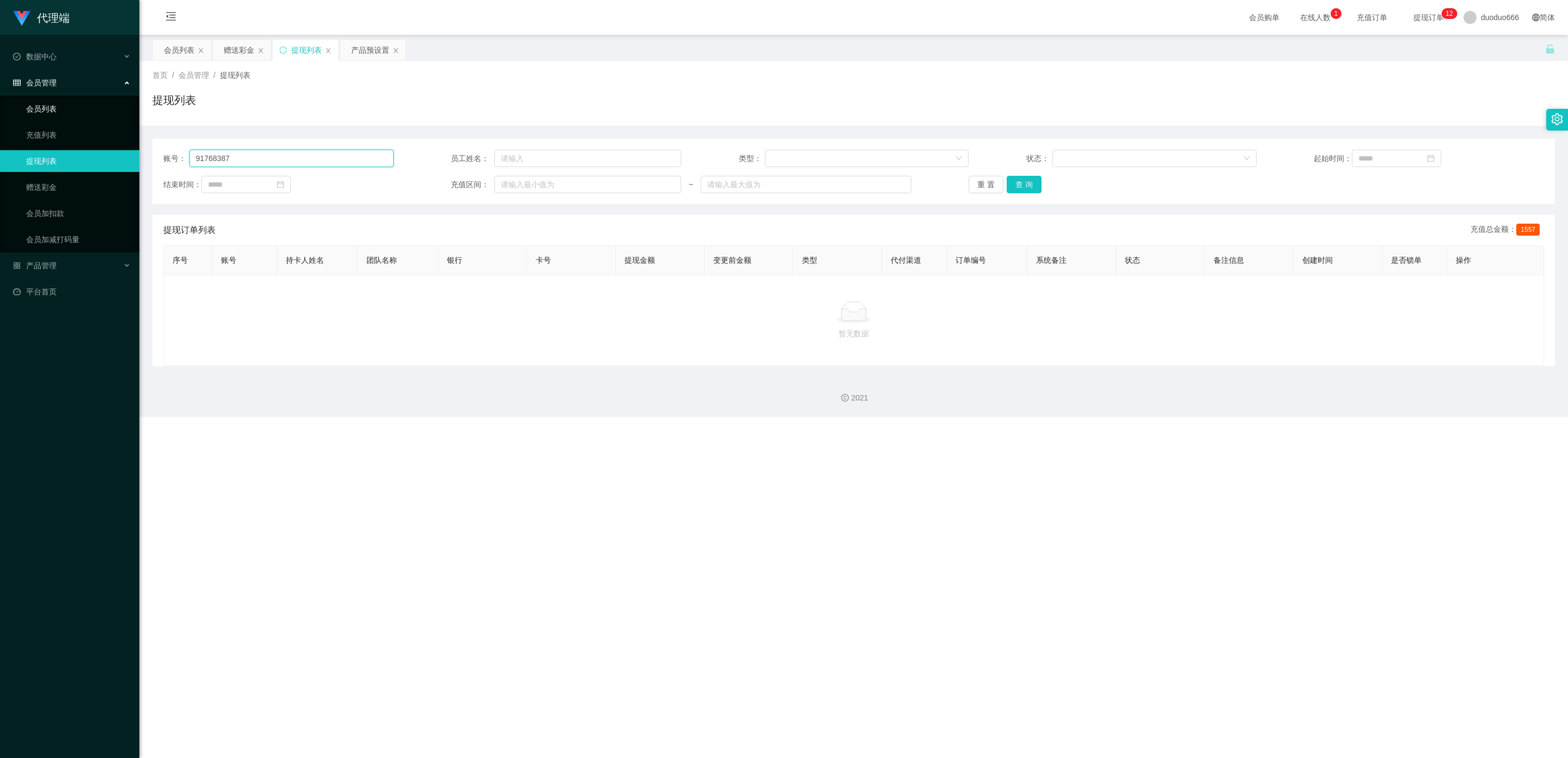
drag, startPoint x: 263, startPoint y: 159, endPoint x: 0, endPoint y: 98, distance: 270.0
click at [0, 98] on section "代理端 数据中心 会员管理 会员列表 充值列表 提现列表 赠送彩金 会员加扣款 会员加减打码量 产品管理 开奖记录 注单管理 产品列表 即时注单 产品预设置 …" at bounding box center [784, 208] width 1568 height 417
paste input "6597989281"
type input "6597989281"
click at [1019, 176] on button "查 询" at bounding box center [1024, 185] width 35 height 17
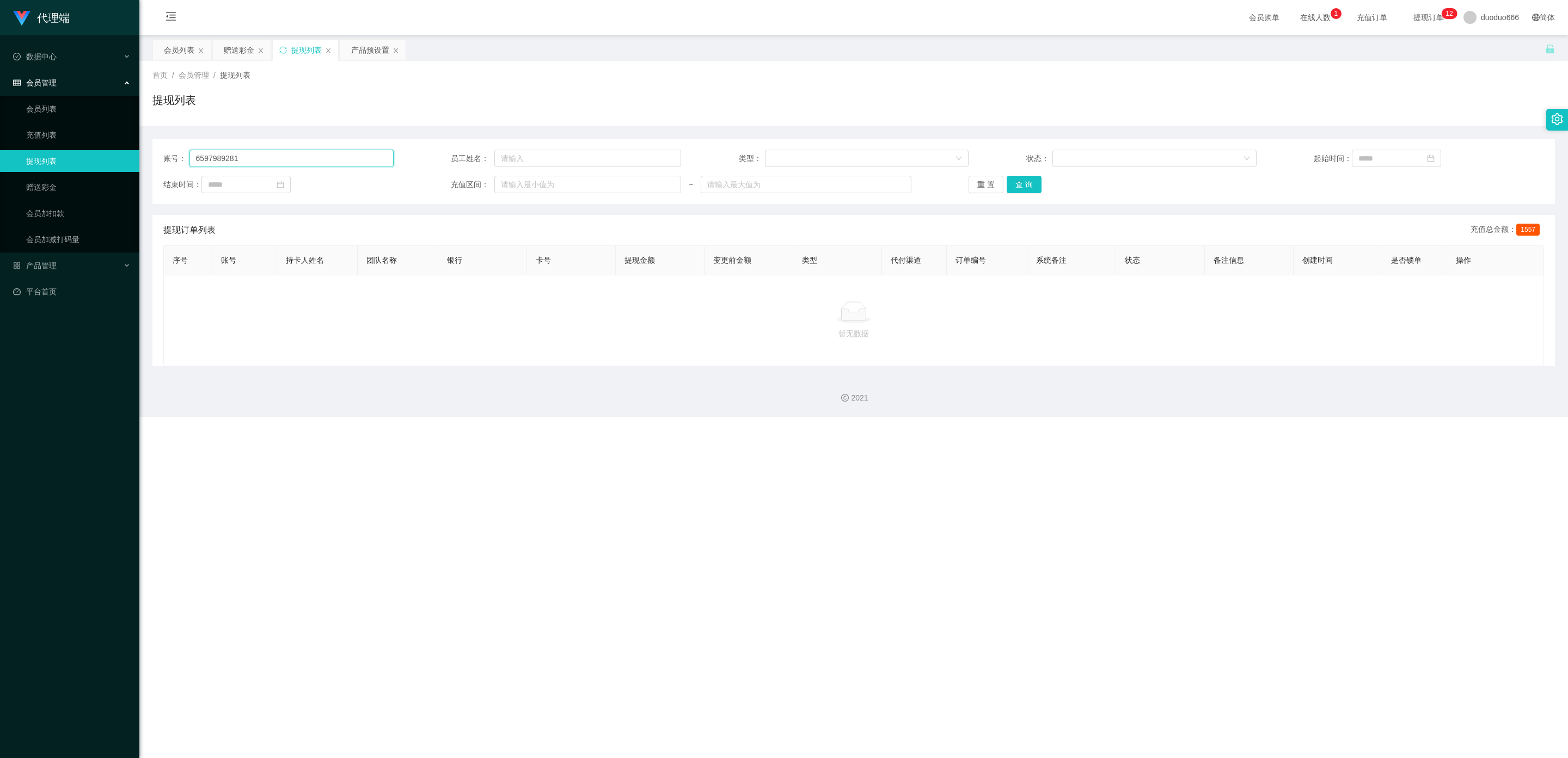
click at [252, 161] on input "6597989281" at bounding box center [292, 159] width 204 height 17
click at [1024, 193] on div "账号： 6597989281 员工姓名： 类型： 状态： 起始时间： 结束时间： 充值区间： ~ 重 置 查 询" at bounding box center [854, 171] width 1403 height 65
drag, startPoint x: 1021, startPoint y: 187, endPoint x: 897, endPoint y: 186, distance: 124.0
click at [1021, 187] on button "查 询" at bounding box center [1024, 185] width 35 height 17
click at [178, 50] on div "会员列表" at bounding box center [179, 50] width 30 height 21
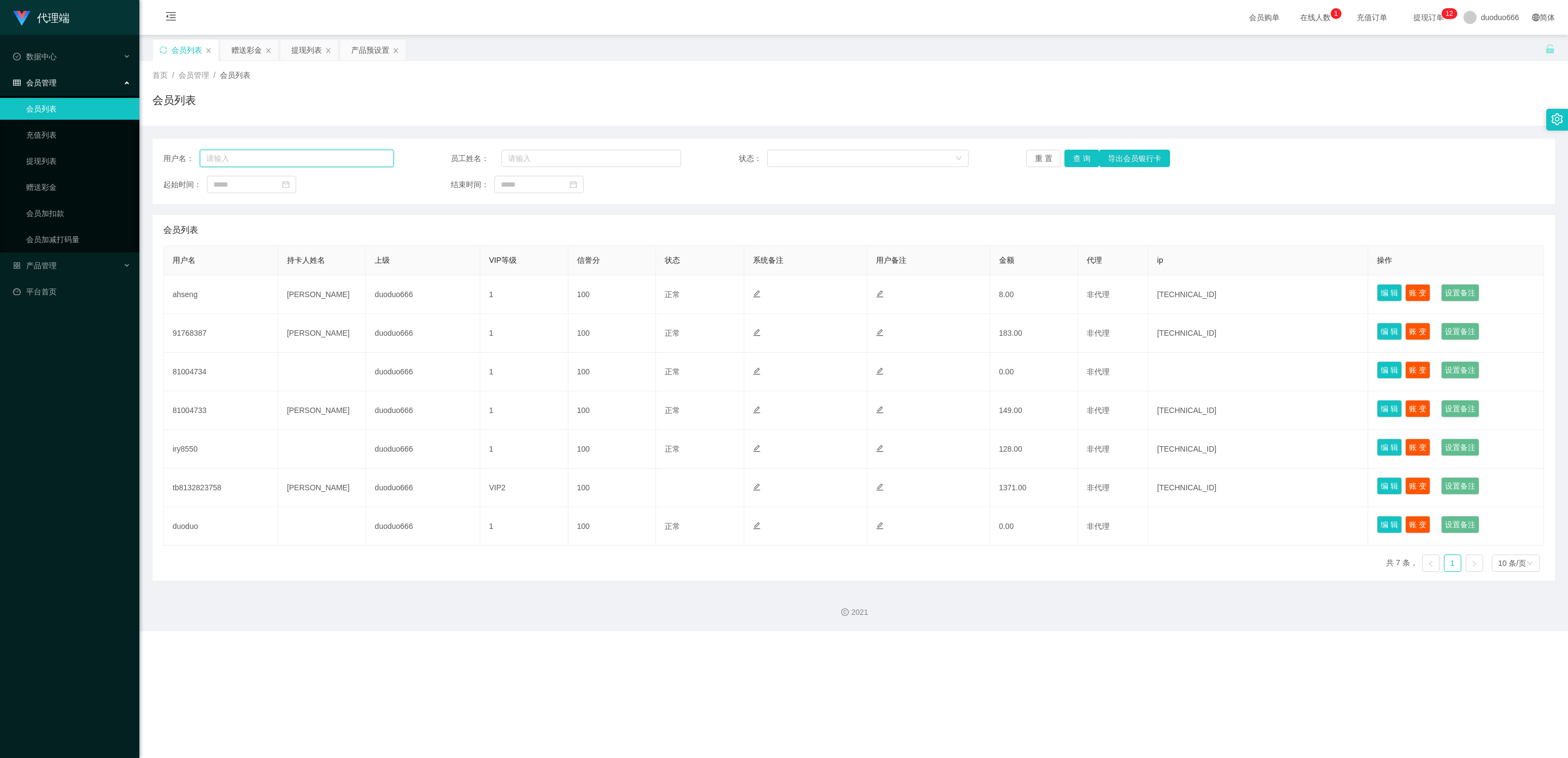
click at [252, 159] on input "text" at bounding box center [297, 159] width 194 height 17
paste input "6597989281"
type input "6597989281"
click at [1080, 157] on button "查 询" at bounding box center [1082, 159] width 35 height 17
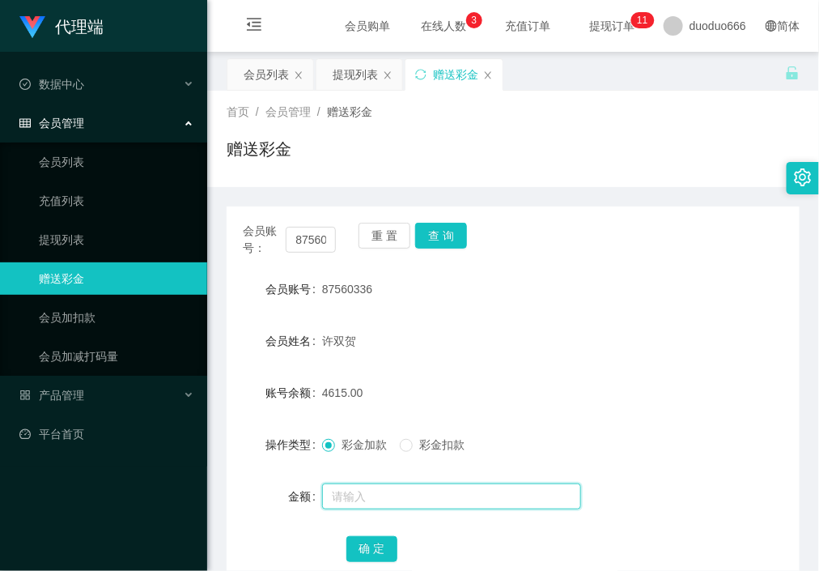
click at [392, 493] on input "text" at bounding box center [451, 496] width 259 height 26
type input "8"
drag, startPoint x: 363, startPoint y: 544, endPoint x: 391, endPoint y: 534, distance: 30.0
click at [363, 544] on button "确 定" at bounding box center [373, 549] width 52 height 26
click at [370, 68] on div "提现列表" at bounding box center [355, 74] width 45 height 31
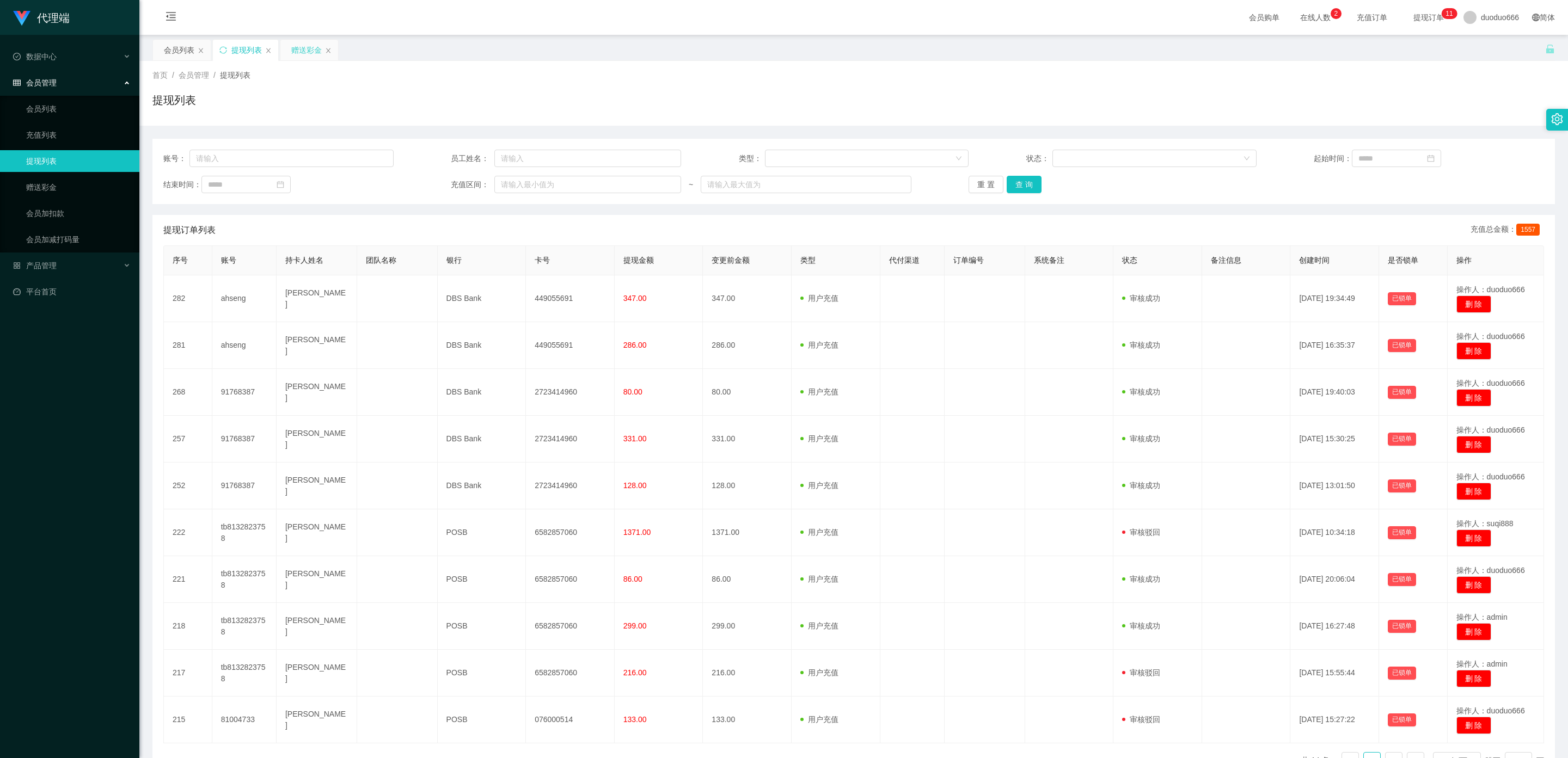
click at [304, 48] on div "赠送彩金" at bounding box center [306, 50] width 30 height 21
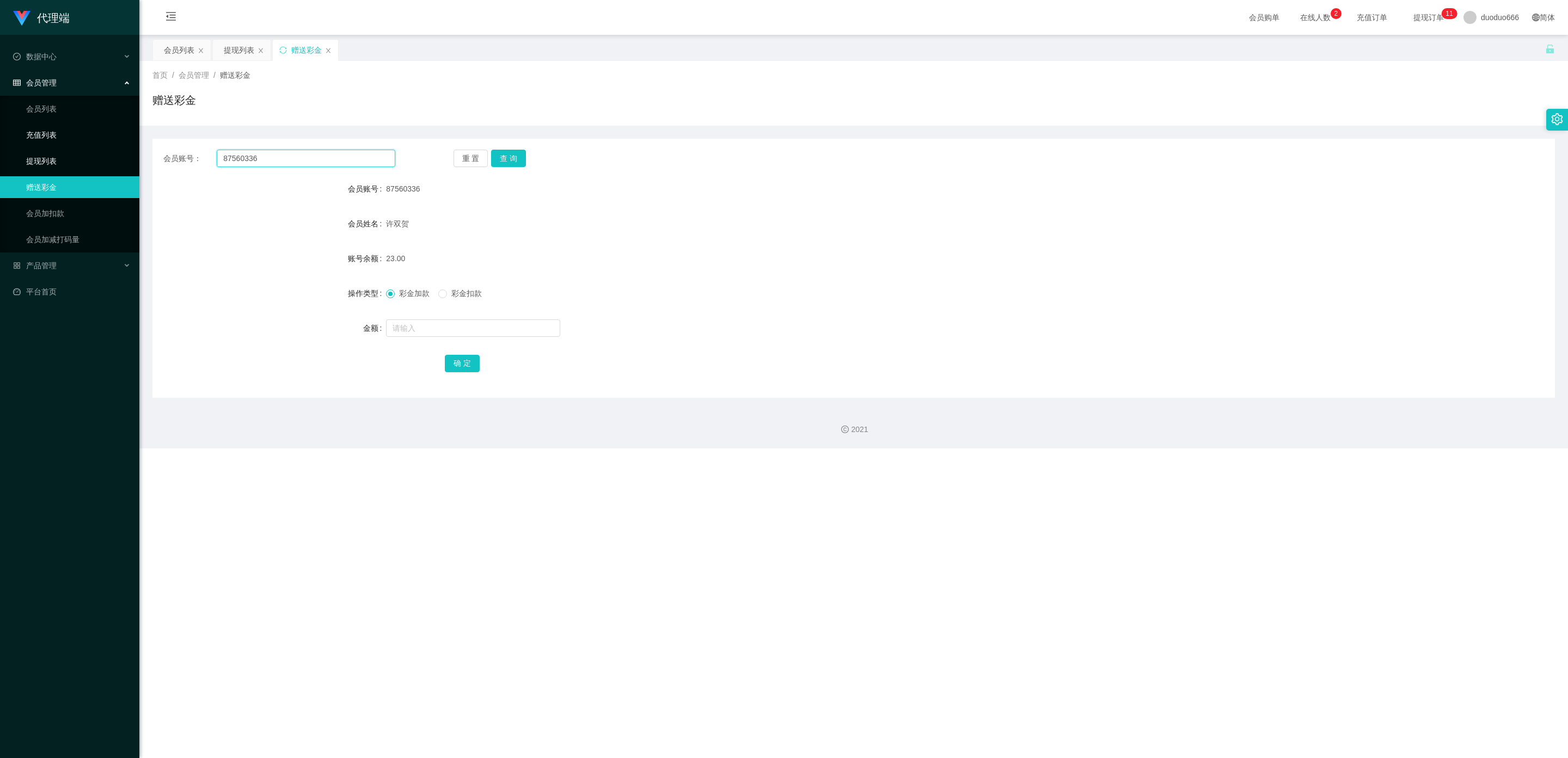
drag, startPoint x: 271, startPoint y: 157, endPoint x: 124, endPoint y: 149, distance: 147.2
click at [88, 141] on section "代理端 数据中心 会员管理 会员列表 充值列表 提现列表 赠送彩金 会员加扣款 会员加减打码量 产品管理 平台首页 保存配置 重置配置 整体风格设置 主题色 …" at bounding box center [784, 224] width 1568 height 448
drag, startPoint x: 253, startPoint y: 56, endPoint x: 249, endPoint y: 73, distance: 17.5
click at [253, 56] on div "提现列表" at bounding box center [239, 50] width 30 height 21
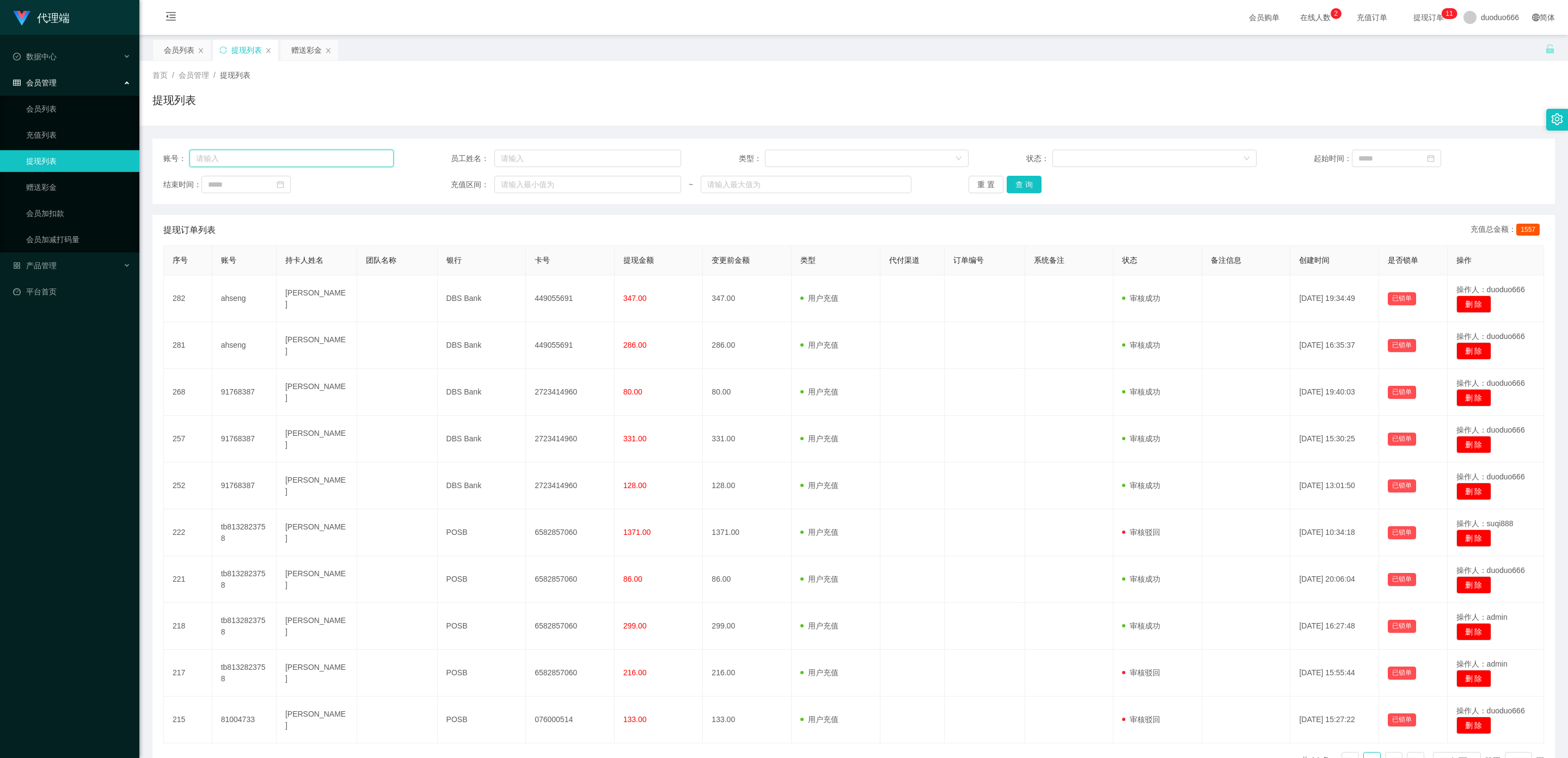
drag, startPoint x: 257, startPoint y: 162, endPoint x: 339, endPoint y: 169, distance: 82.3
click at [257, 162] on input "text" at bounding box center [292, 159] width 204 height 17
paste input "87560336"
type input "87560336"
click at [551, 188] on button "查 询" at bounding box center [1024, 185] width 35 height 17
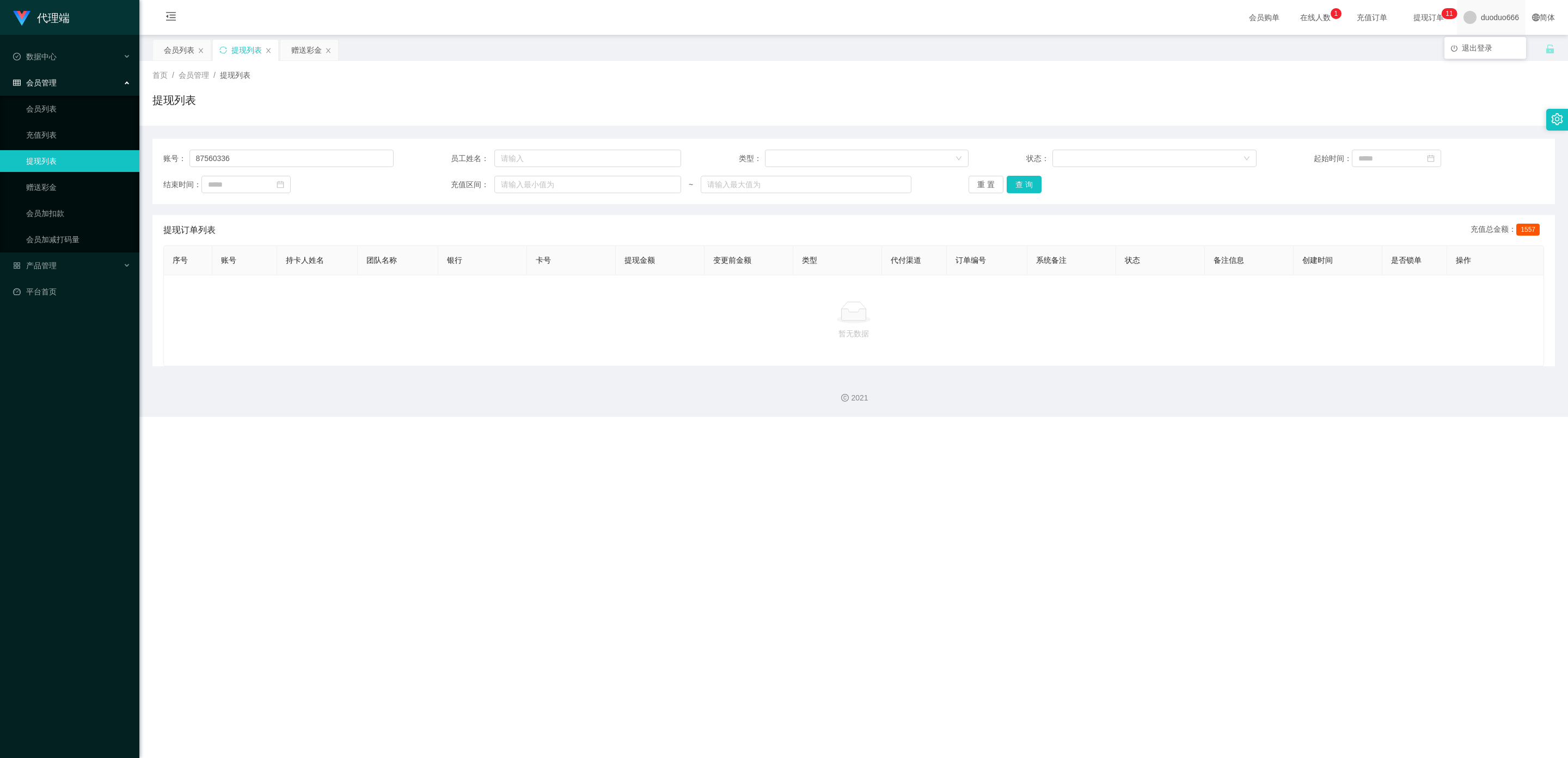
click at [551, 13] on span "duoduo666" at bounding box center [1500, 17] width 38 height 35
click at [551, 18] on span "duoduo666" at bounding box center [1500, 17] width 38 height 35
click at [551, 46] on span "退出登录" at bounding box center [1477, 48] width 30 height 9
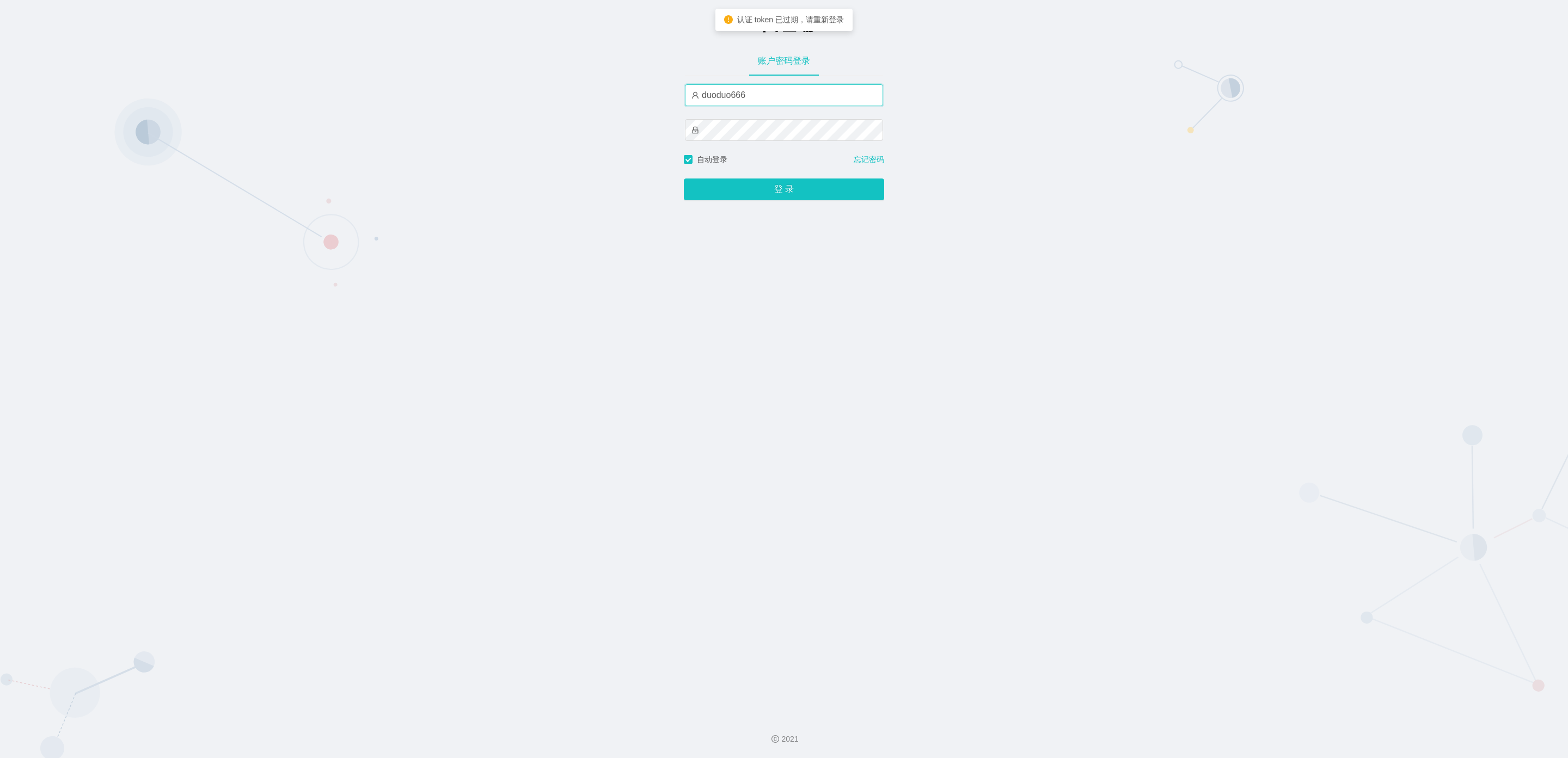
drag, startPoint x: 753, startPoint y: 93, endPoint x: 713, endPoint y: 154, distance: 72.9
click at [544, 97] on div "-代理端 账户密码登录 duoduo666 自动登录 忘记密码 登 录" at bounding box center [784, 353] width 1568 height 708
paste input "al"
type input "aluo666"
drag, startPoint x: 716, startPoint y: 193, endPoint x: 728, endPoint y: 199, distance: 13.4
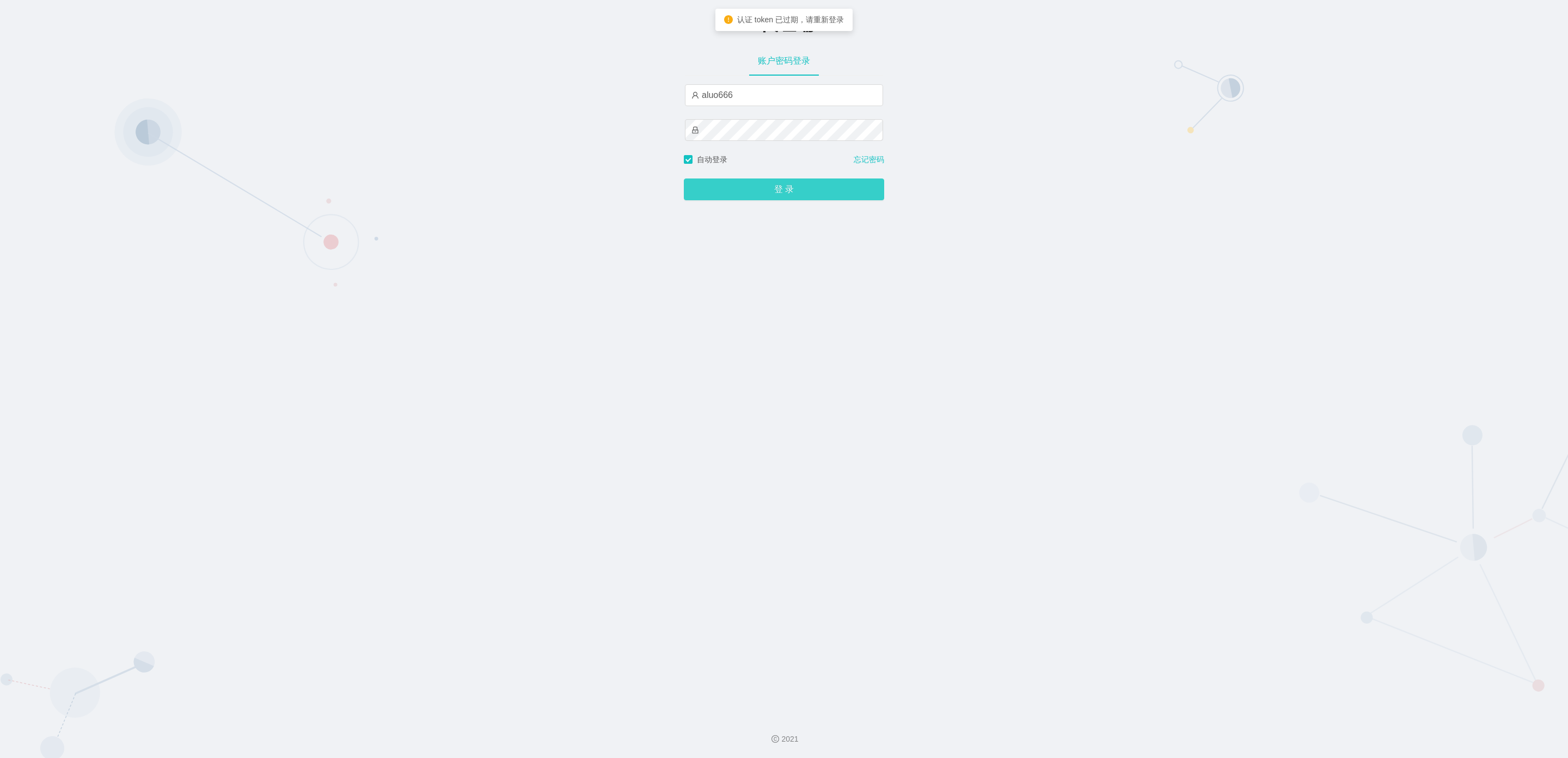
click at [551, 193] on button "登 录" at bounding box center [784, 190] width 200 height 22
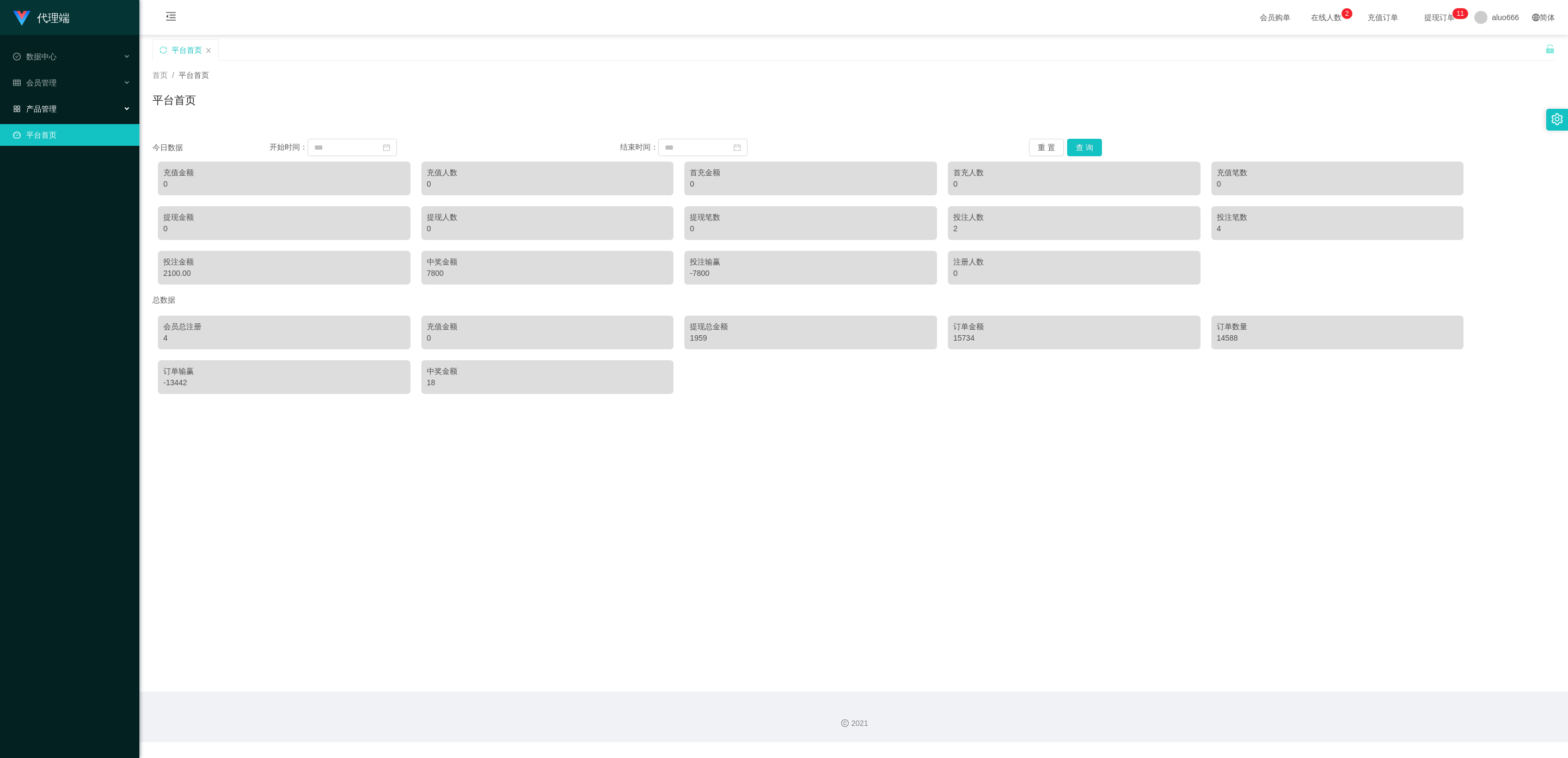
click at [69, 103] on div "产品管理" at bounding box center [69, 109] width 139 height 22
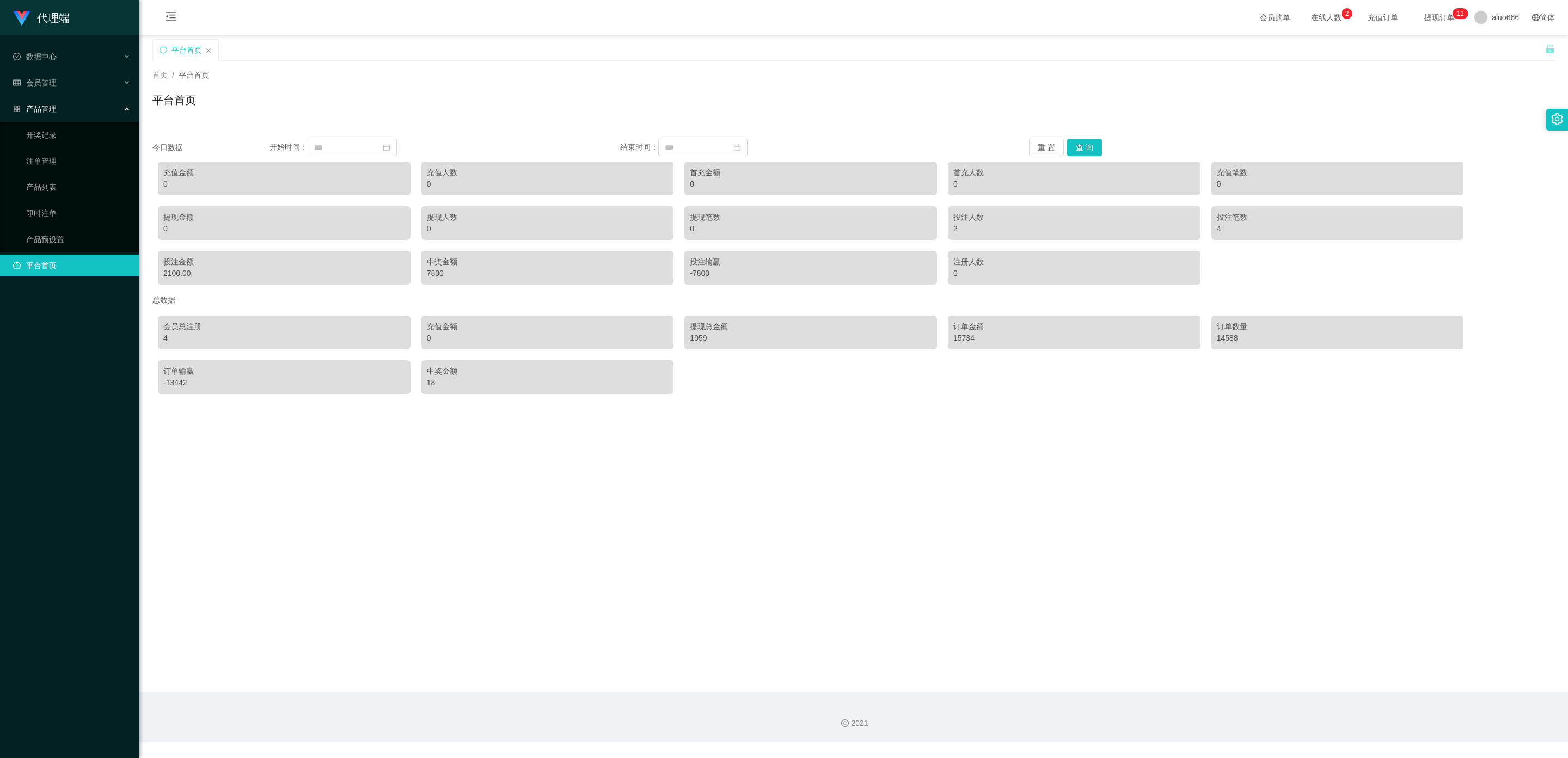
click at [69, 103] on div "产品管理" at bounding box center [69, 109] width 139 height 22
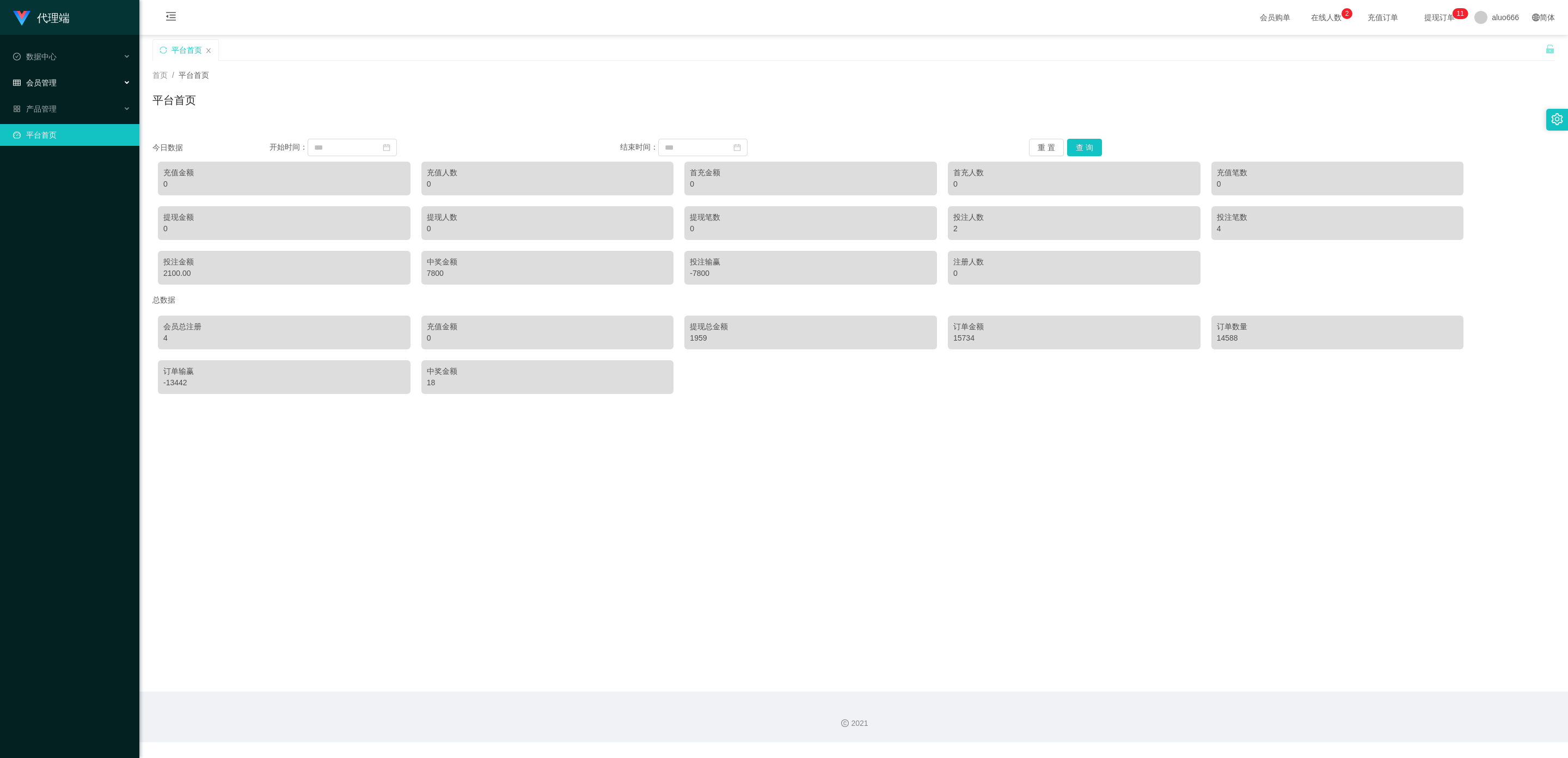
click at [77, 79] on div "会员管理" at bounding box center [69, 83] width 139 height 22
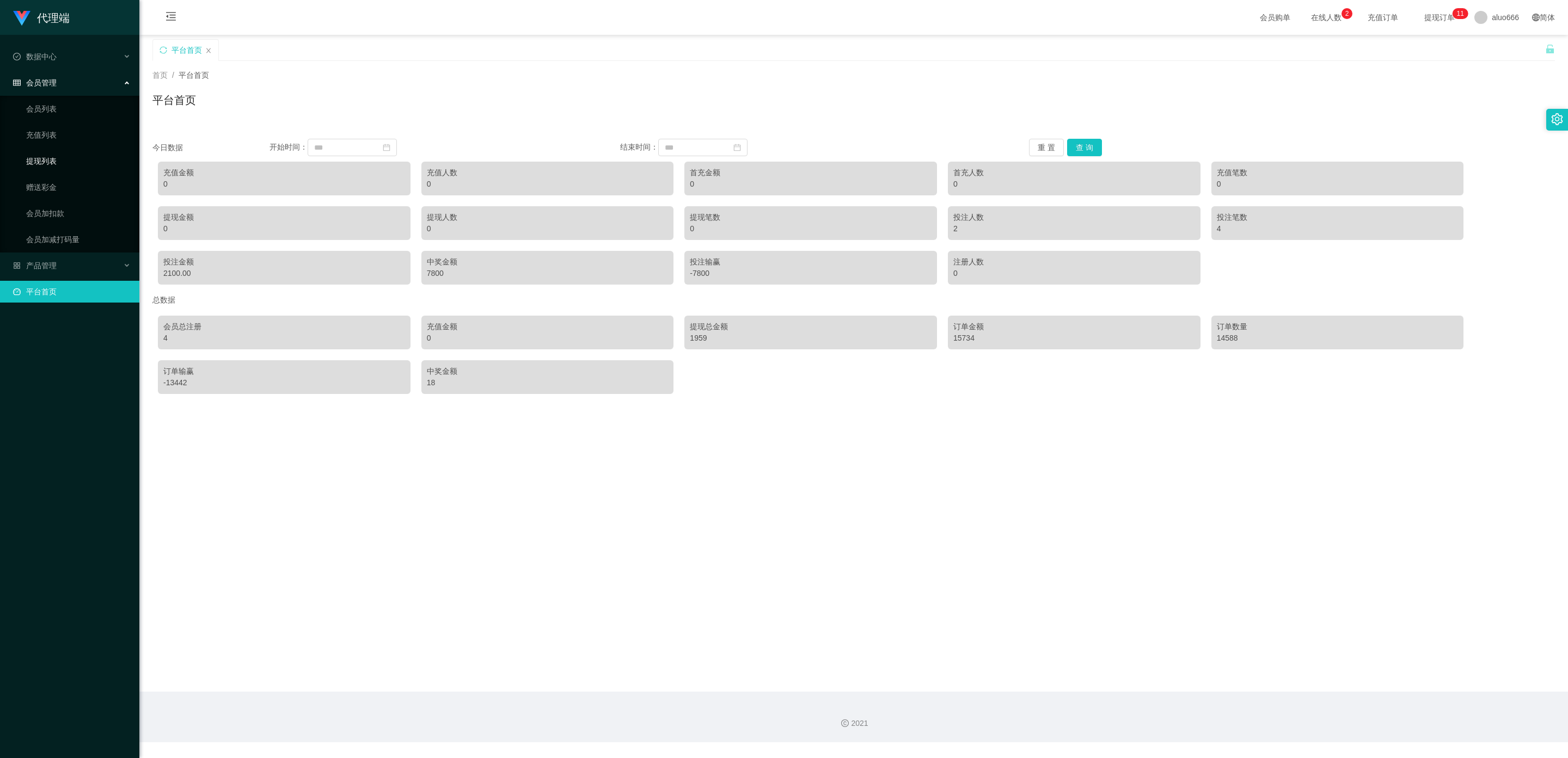
drag, startPoint x: 64, startPoint y: 153, endPoint x: 193, endPoint y: 106, distance: 137.3
click at [64, 155] on link "提现列表" at bounding box center [78, 161] width 104 height 22
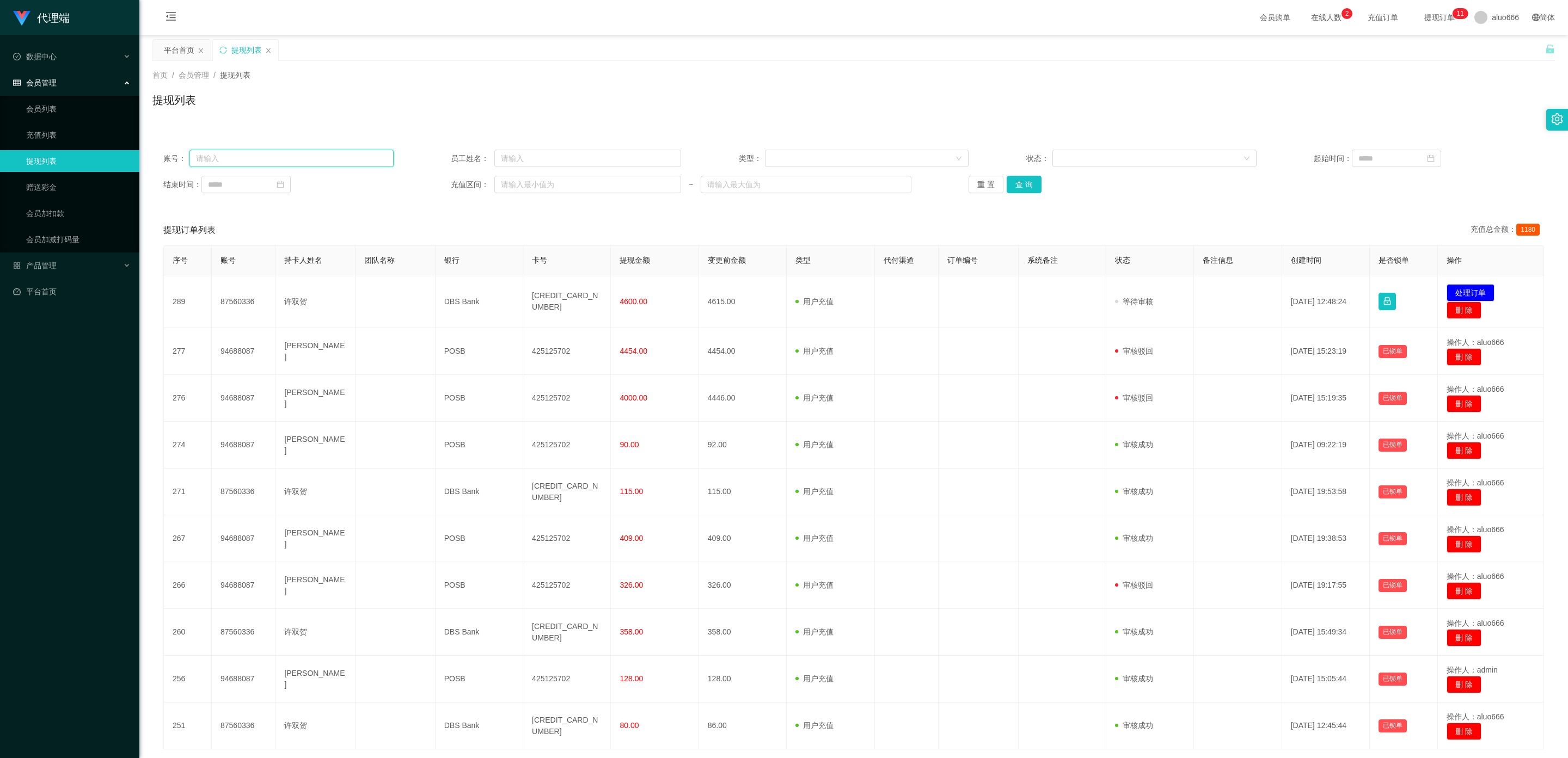
click at [223, 162] on input "text" at bounding box center [292, 159] width 204 height 17
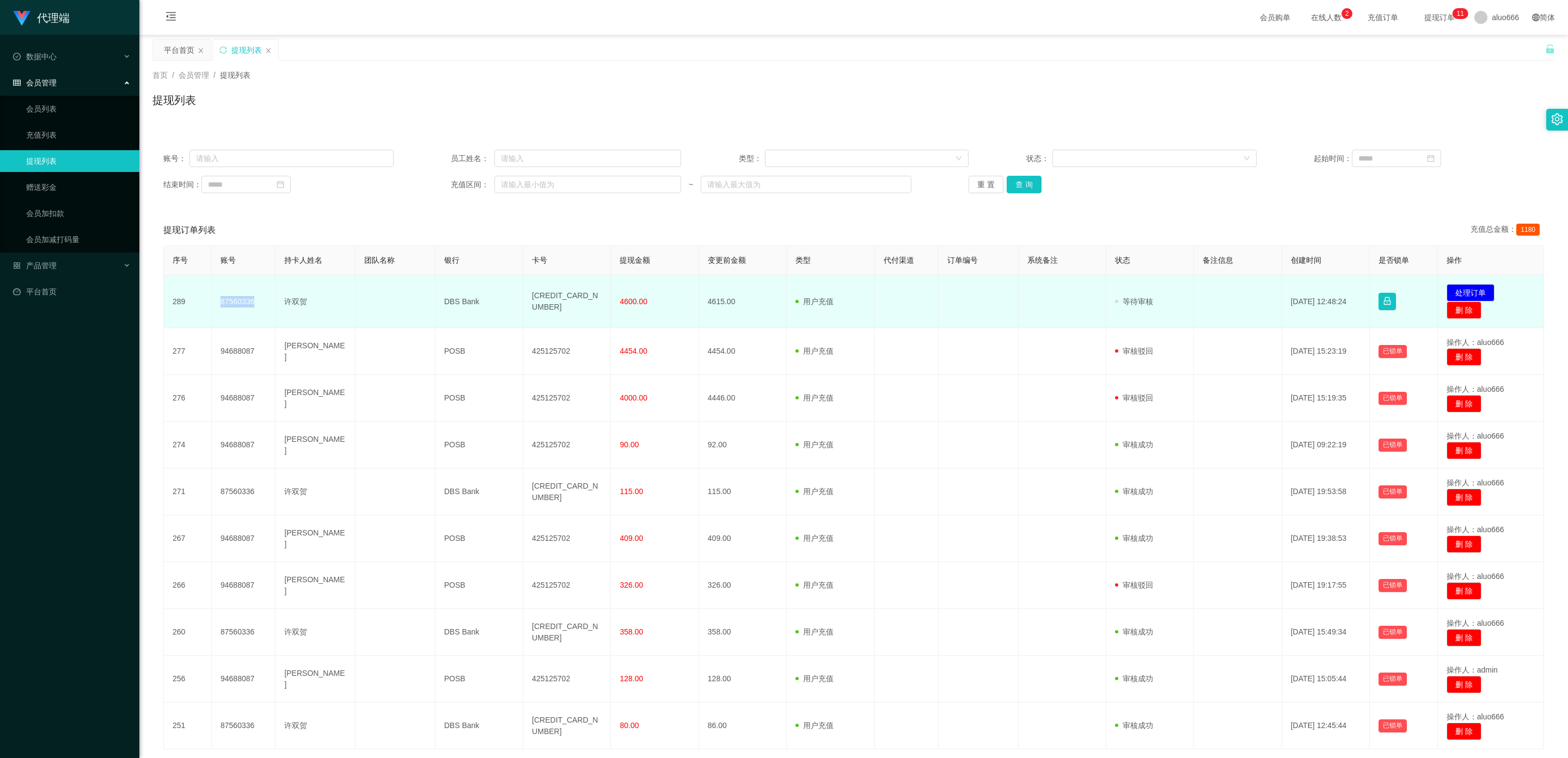
drag, startPoint x: 219, startPoint y: 300, endPoint x: 262, endPoint y: 301, distance: 43.0
click at [262, 301] on td "87560336" at bounding box center [243, 302] width 64 height 53
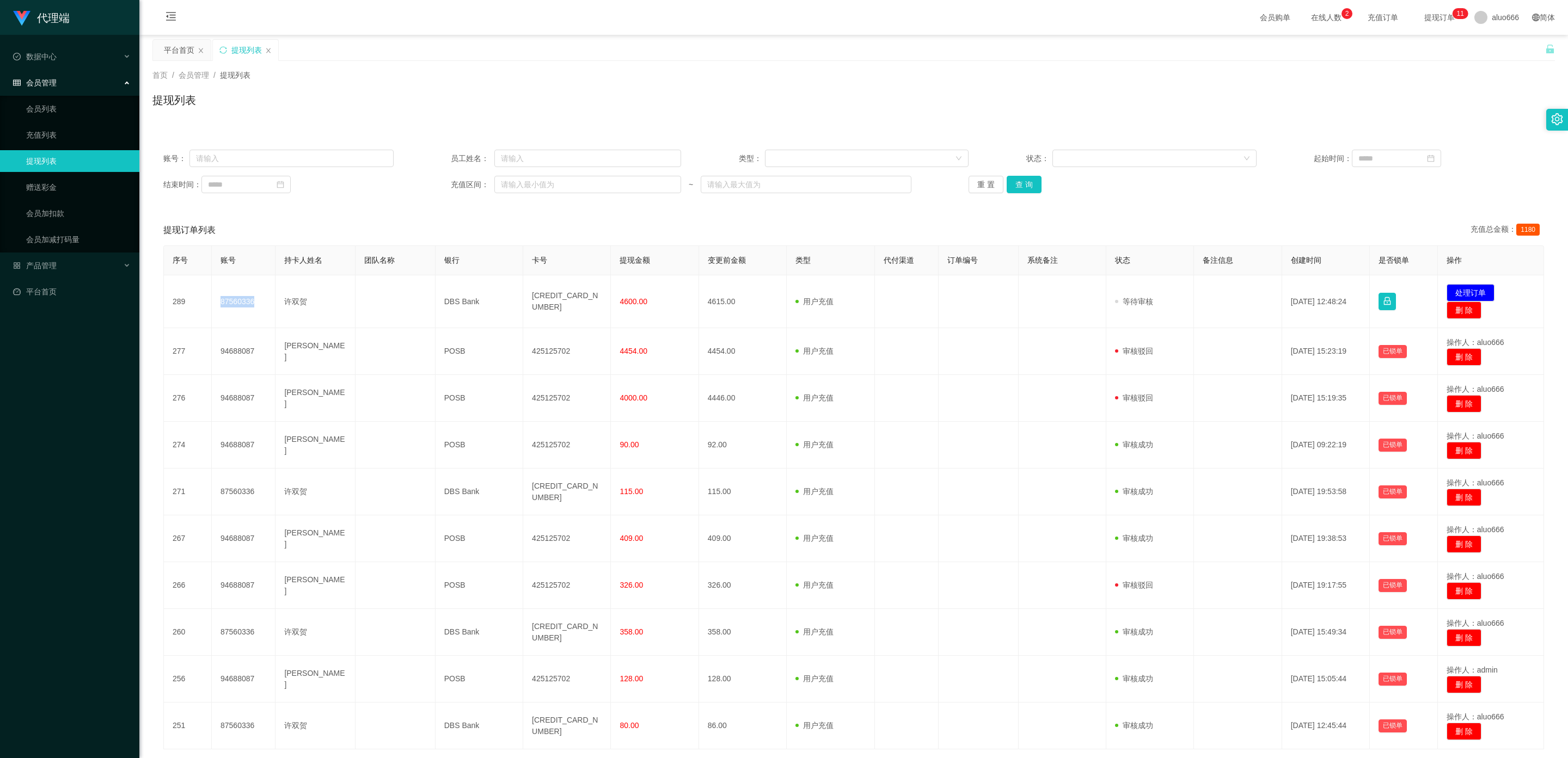
copy td "87560336"
click at [237, 157] on input "text" at bounding box center [292, 159] width 204 height 17
paste input "87560336"
type input "87560336"
click at [551, 185] on button "查 询" at bounding box center [1024, 185] width 35 height 17
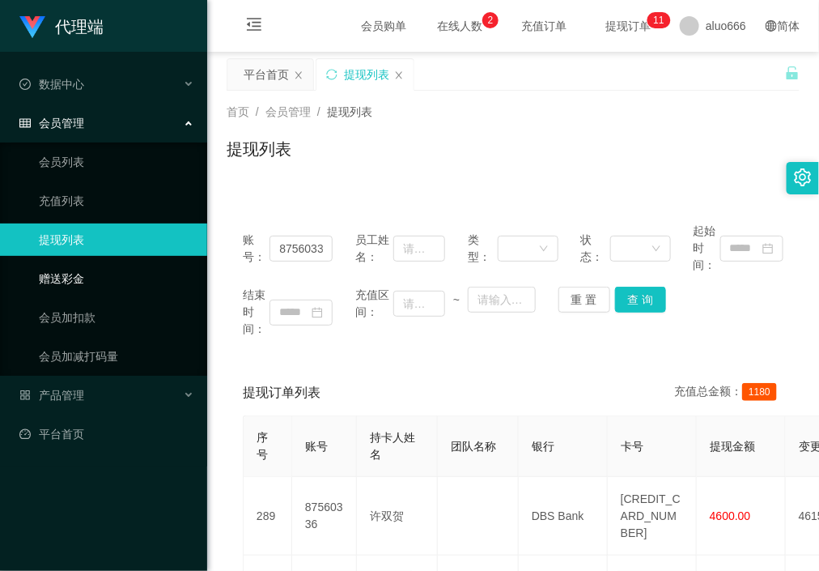
click at [93, 279] on link "赠送彩金" at bounding box center [116, 278] width 155 height 32
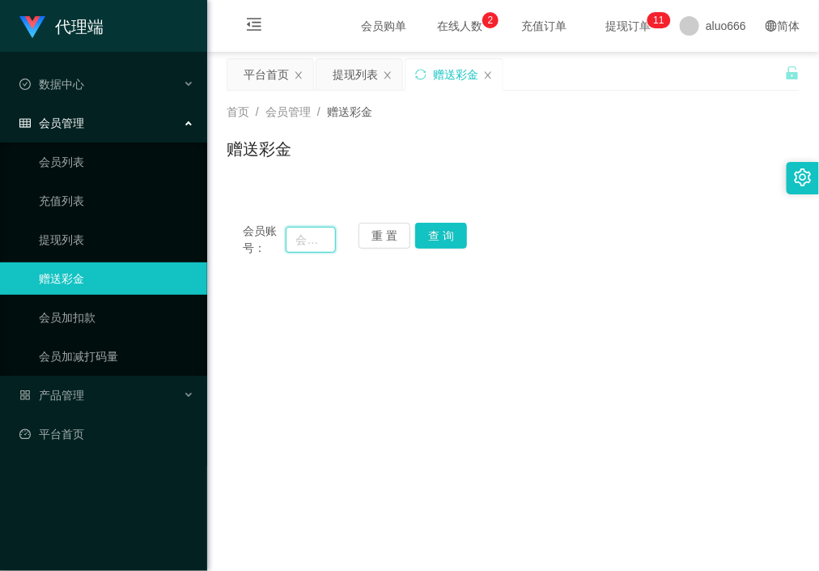
click at [311, 241] on input "text" at bounding box center [310, 240] width 49 height 26
paste input "87560336"
type input "87560336"
click at [445, 236] on button "查 询" at bounding box center [441, 236] width 52 height 26
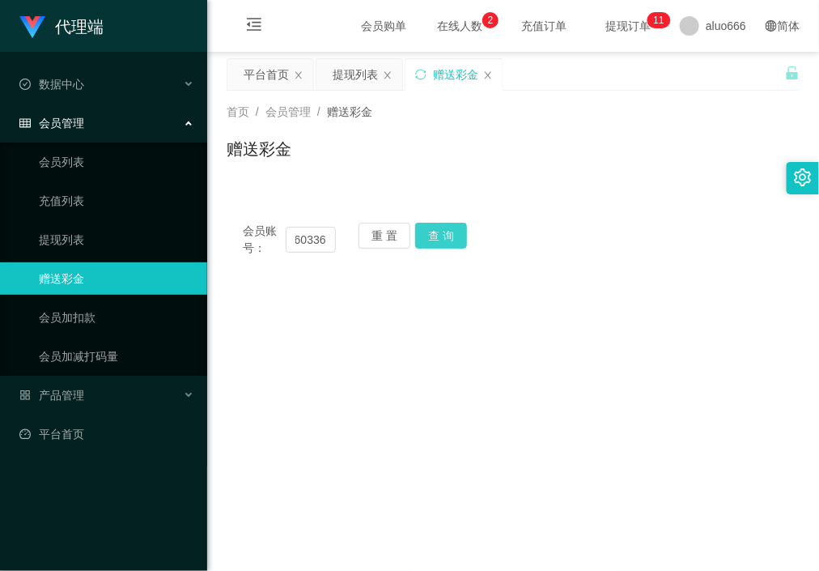
scroll to position [0, 0]
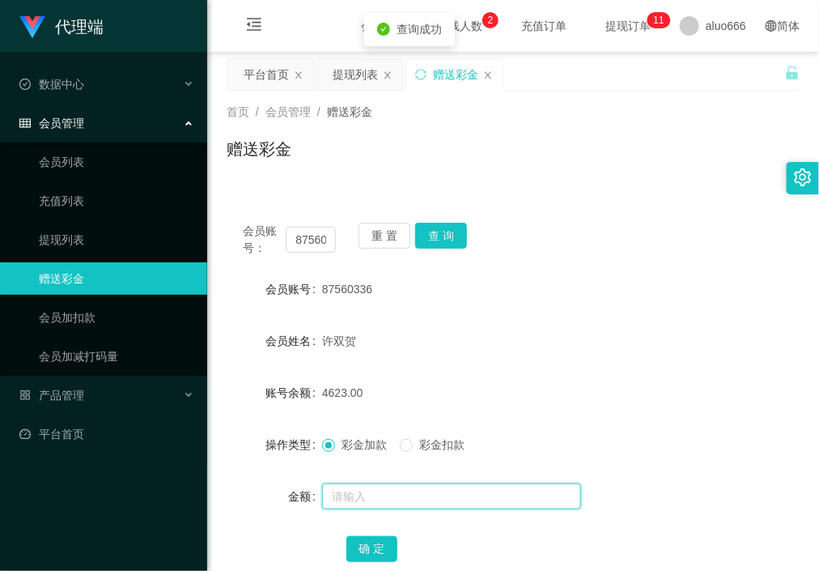
click at [392, 494] on input "text" at bounding box center [451, 496] width 259 height 26
type input "8"
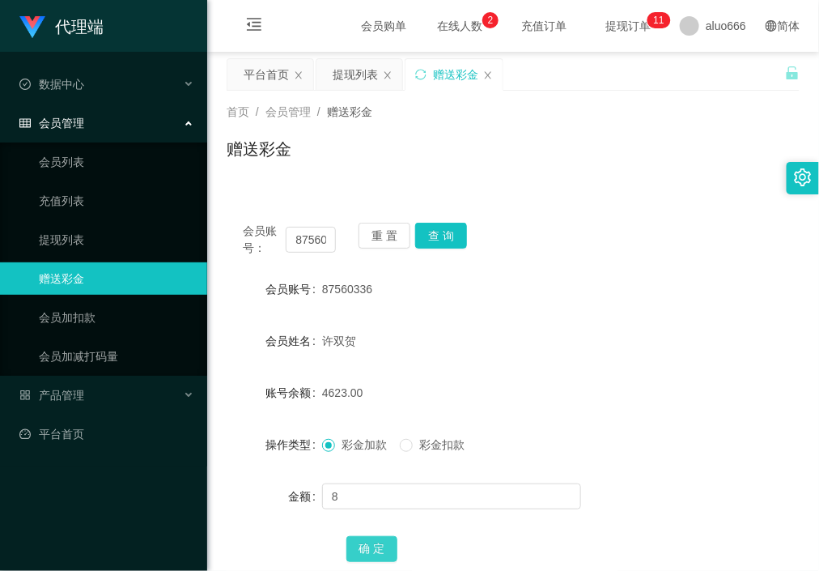
drag, startPoint x: 372, startPoint y: 537, endPoint x: 387, endPoint y: 535, distance: 14.7
click at [372, 537] on button "确 定" at bounding box center [373, 549] width 52 height 26
click at [618, 384] on div "4631.00" at bounding box center [489, 393] width 334 height 32
